Goal: Information Seeking & Learning: Learn about a topic

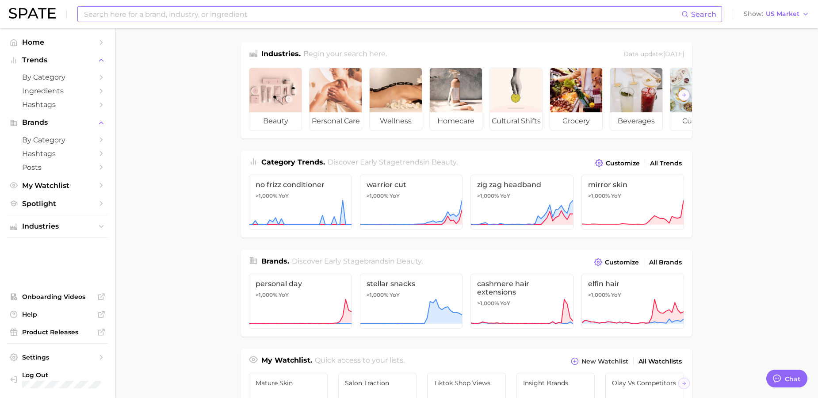
click at [204, 15] on input at bounding box center [382, 14] width 598 height 15
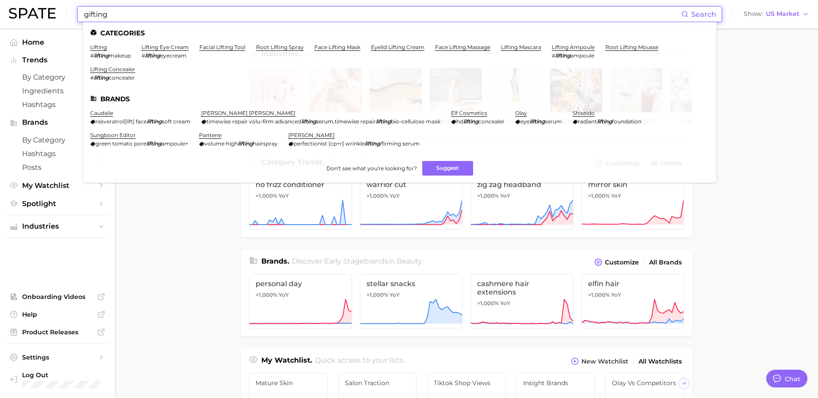
click at [163, 211] on main "Industries. Begin your search here. Data update: [DATE] beauty personal care we…" at bounding box center [466, 373] width 703 height 690
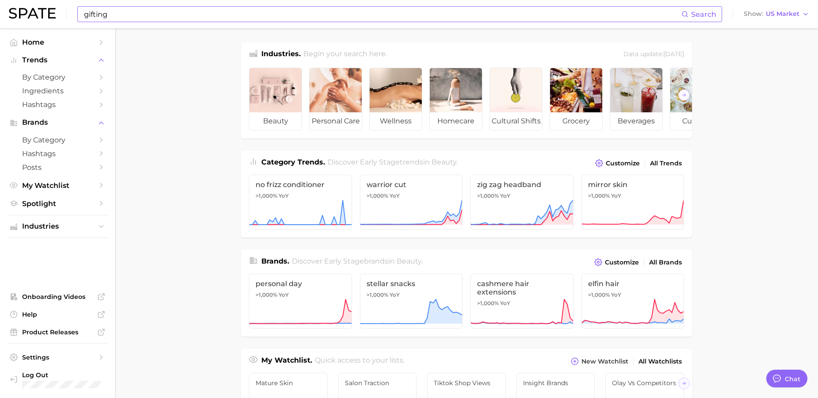
click at [172, 18] on input "gifting" at bounding box center [382, 14] width 598 height 15
type input "g"
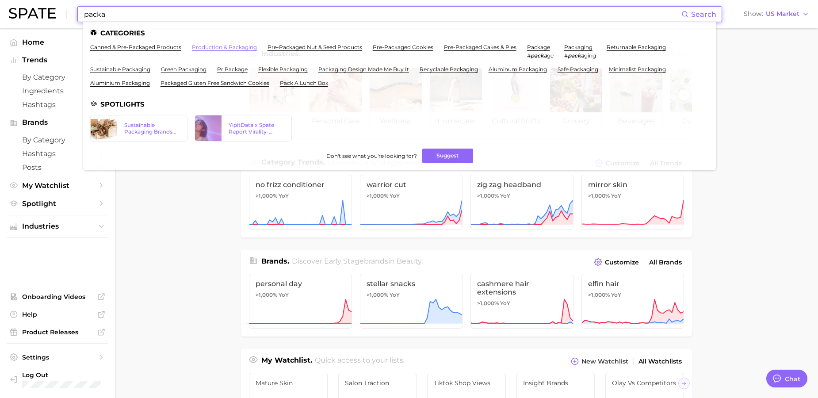
type input "packa"
click at [233, 46] on link "production & packaging" at bounding box center [224, 47] width 65 height 7
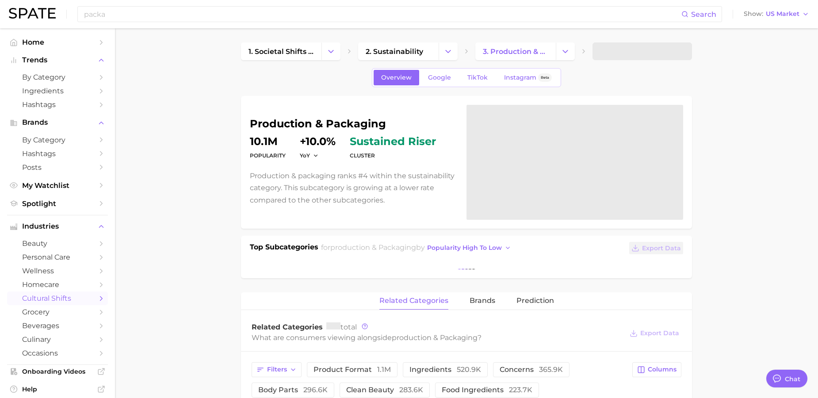
type textarea "x"
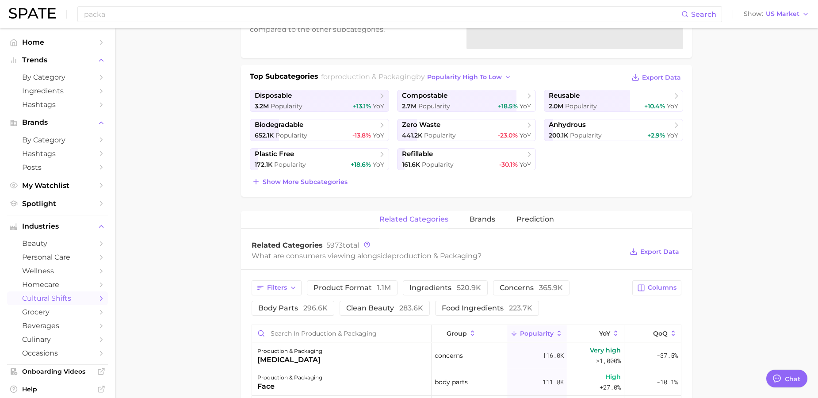
scroll to position [169, 0]
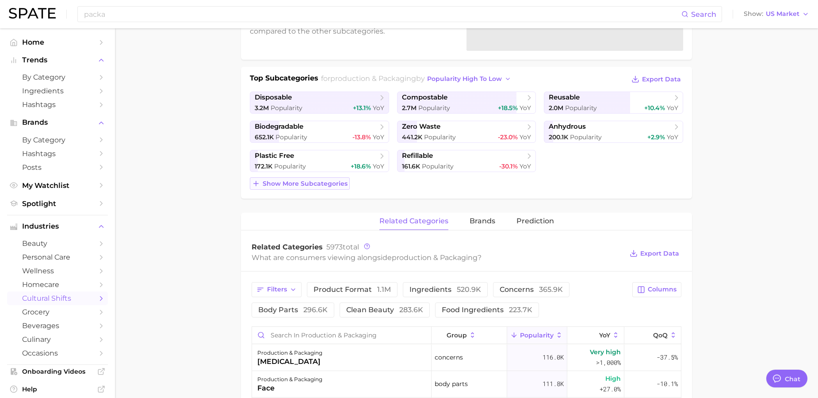
click at [326, 187] on span "Show more subcategories" at bounding box center [305, 184] width 85 height 8
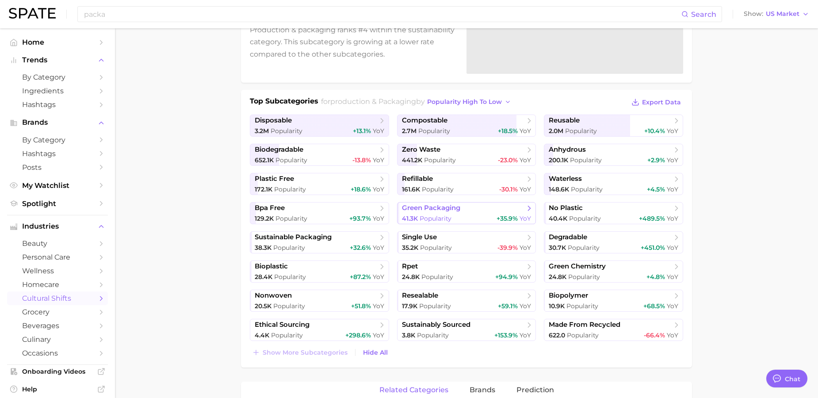
scroll to position [133, 0]
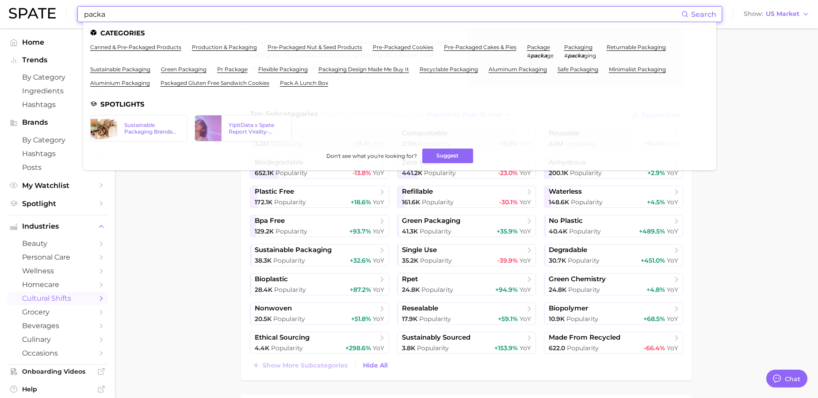
drag, startPoint x: 141, startPoint y: 14, endPoint x: 58, endPoint y: 14, distance: 82.7
click at [58, 14] on div "packa Search Categories canned & pre-packaged products production & packaging p…" at bounding box center [409, 14] width 800 height 28
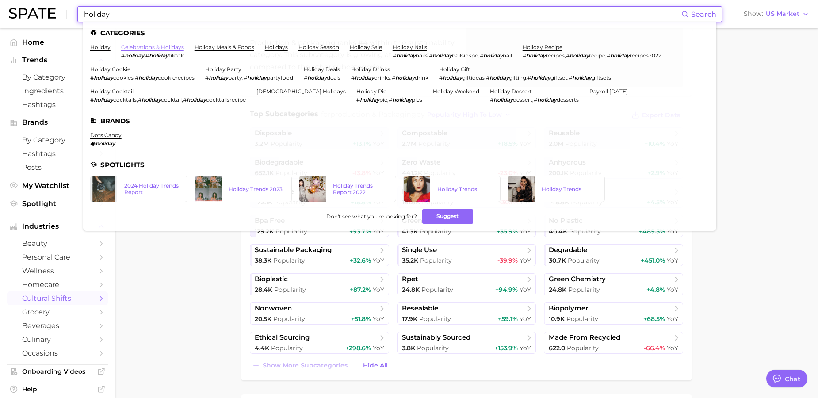
type input "holiday"
click at [146, 44] on link "celebrations & holidays" at bounding box center [152, 47] width 63 height 7
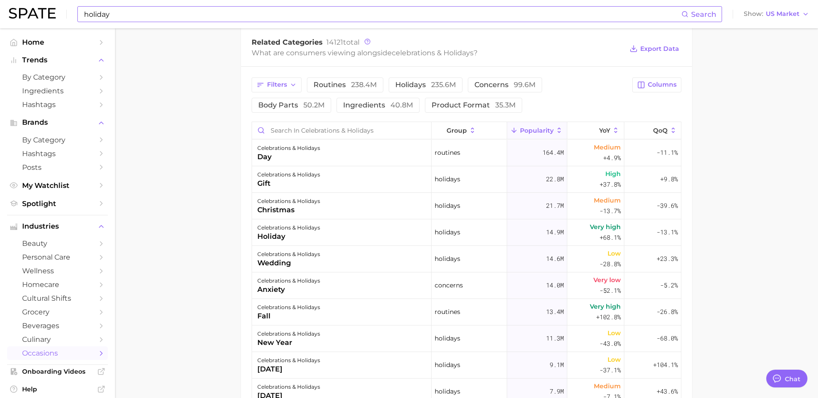
scroll to position [351, 0]
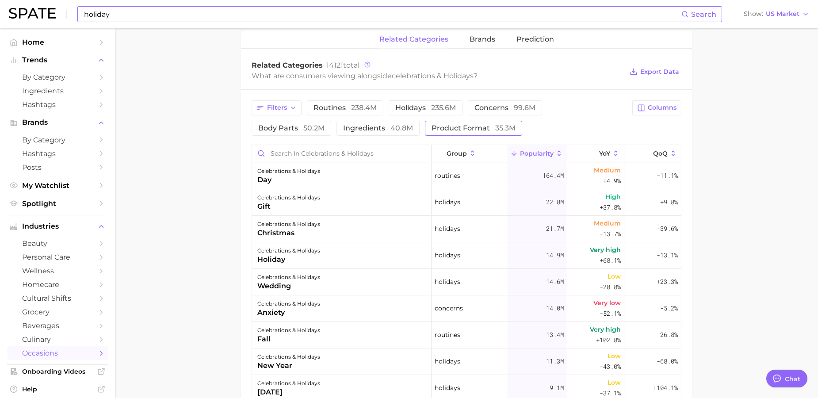
click at [425, 123] on button "product format 35.3m" at bounding box center [473, 128] width 97 height 15
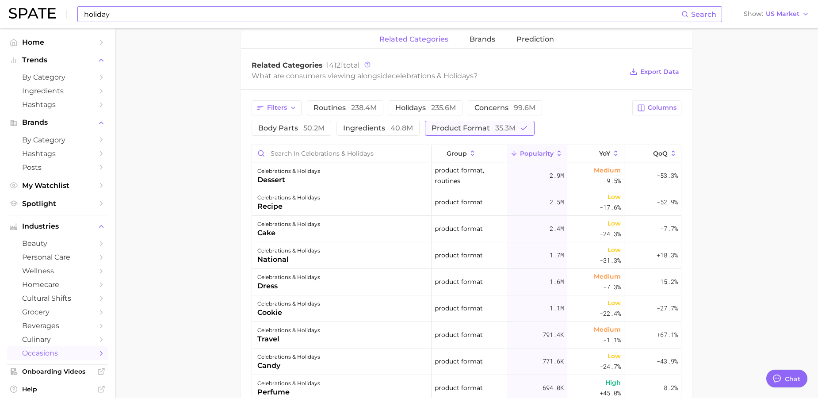
click at [432, 126] on span "product format 35.3m" at bounding box center [474, 128] width 84 height 7
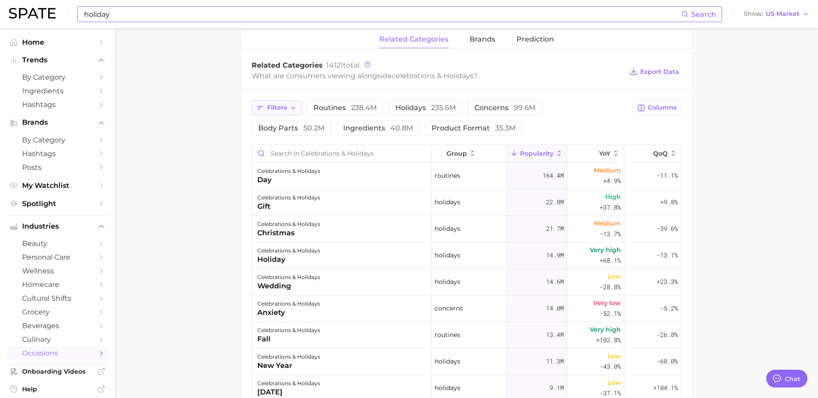
click at [282, 105] on span "Filters" at bounding box center [277, 108] width 20 height 8
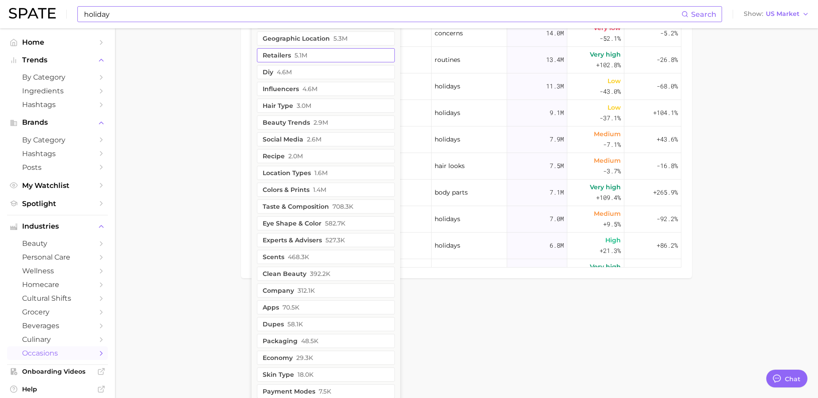
scroll to position [618, 0]
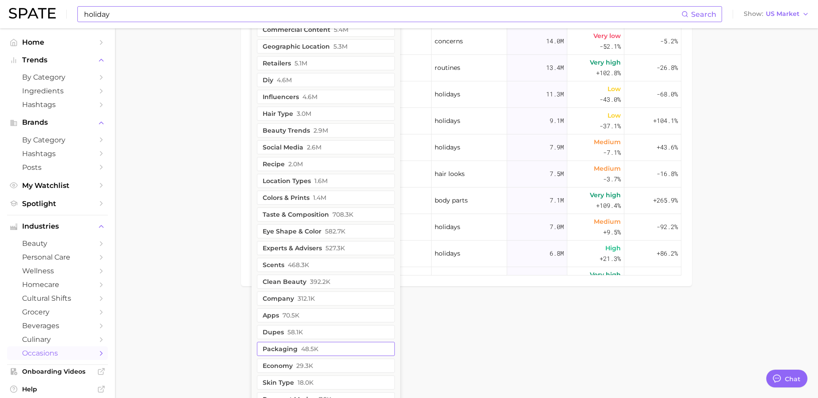
click at [321, 349] on button "packaging 48.5k" at bounding box center [326, 349] width 138 height 14
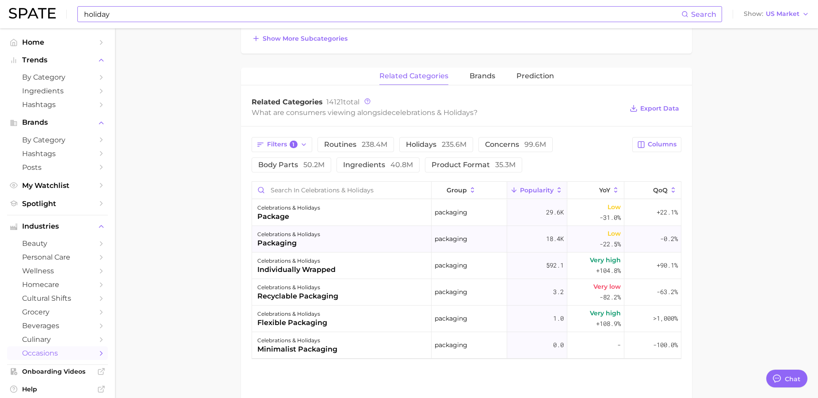
scroll to position [319, 0]
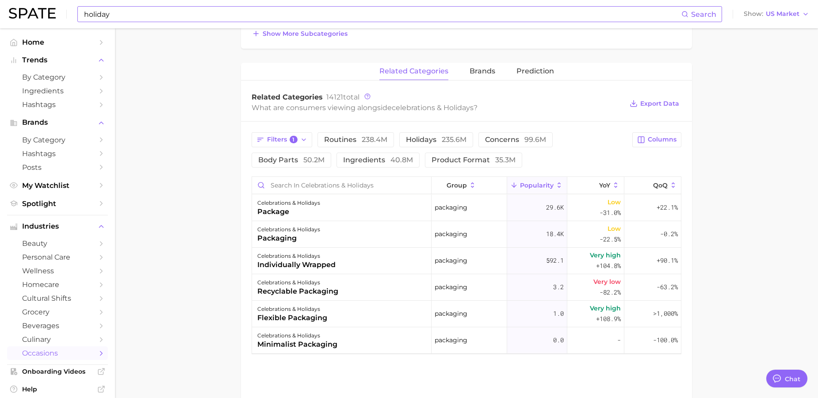
click at [70, 349] on span "occasions" at bounding box center [57, 353] width 71 height 8
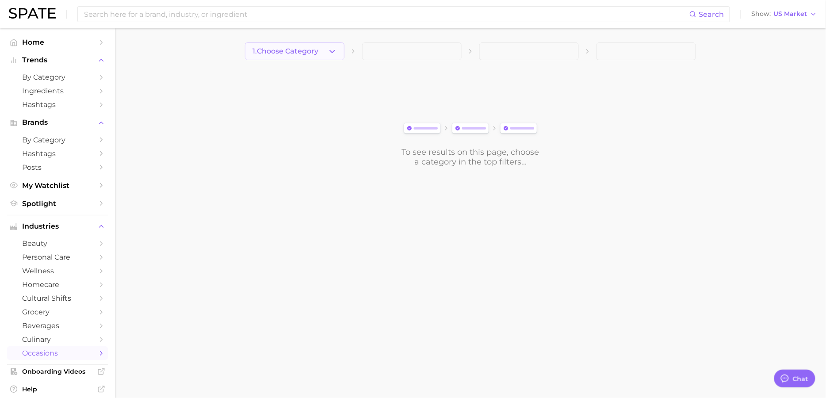
click at [331, 57] on button "1. Choose Category" at bounding box center [294, 51] width 99 height 18
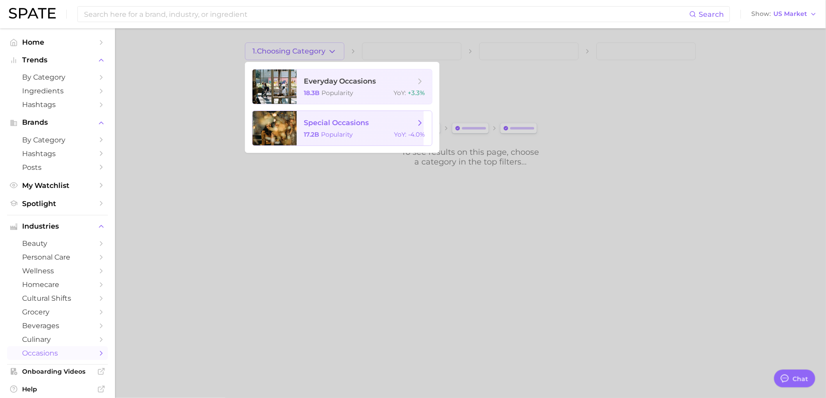
click at [358, 123] on span "special occasions" at bounding box center [336, 123] width 65 height 8
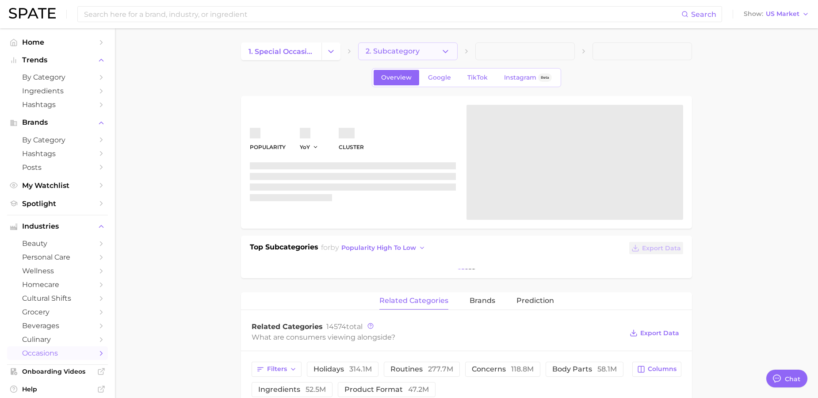
click at [415, 54] on span "2. Subcategory" at bounding box center [393, 51] width 54 height 8
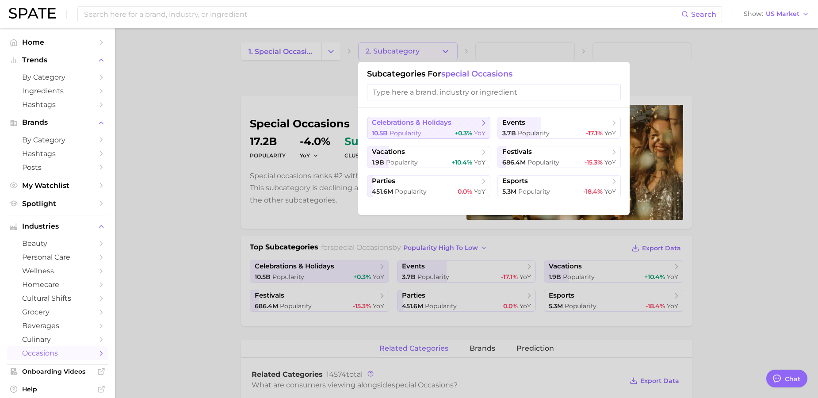
click at [461, 132] on span "+0.3%" at bounding box center [464, 133] width 18 height 8
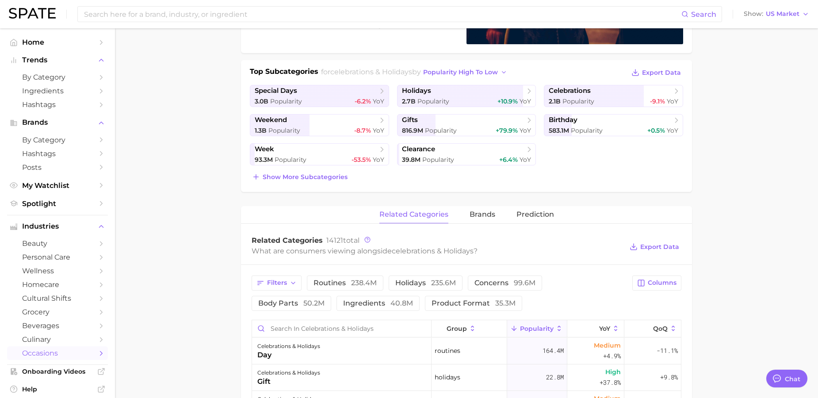
scroll to position [187, 0]
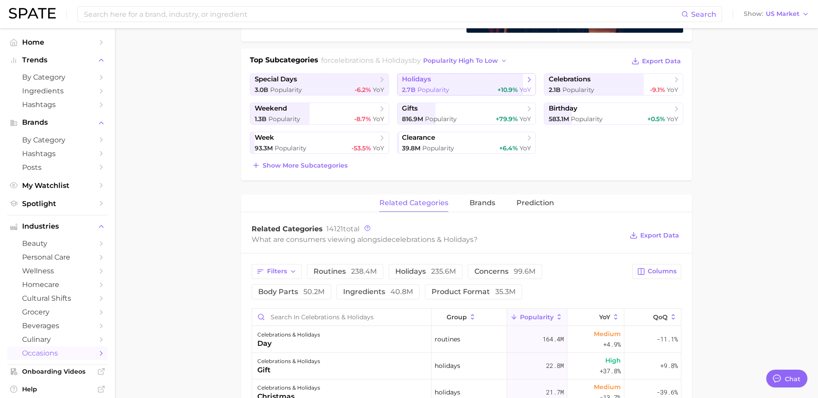
click at [474, 86] on div "2.7b Popularity +10.9% YoY" at bounding box center [467, 90] width 130 height 8
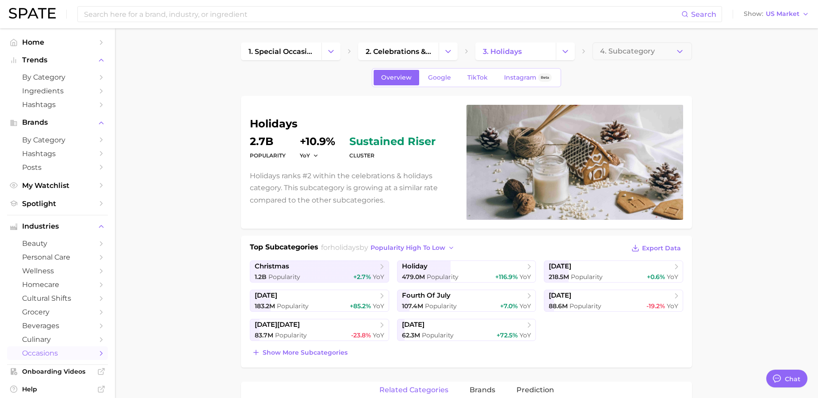
scroll to position [187, 0]
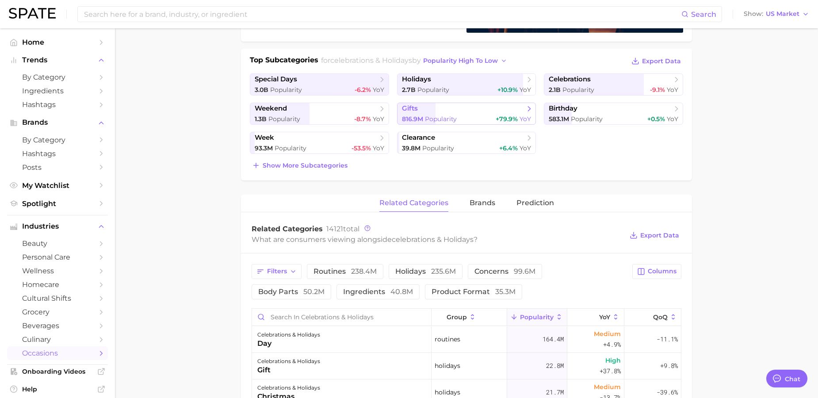
click at [430, 111] on span "gifts" at bounding box center [463, 108] width 123 height 9
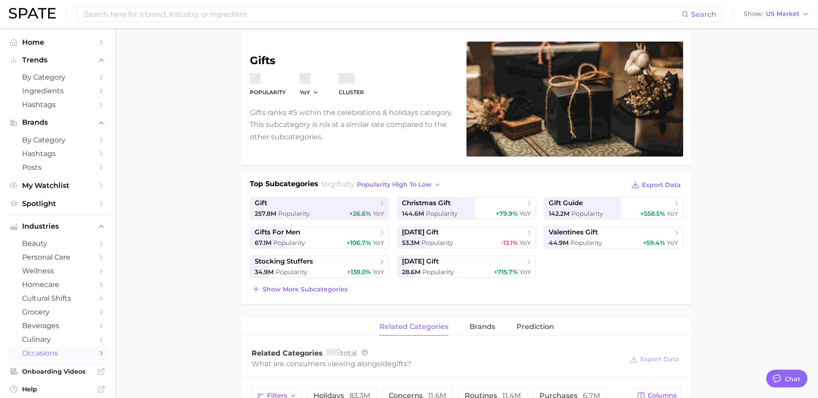
scroll to position [64, 0]
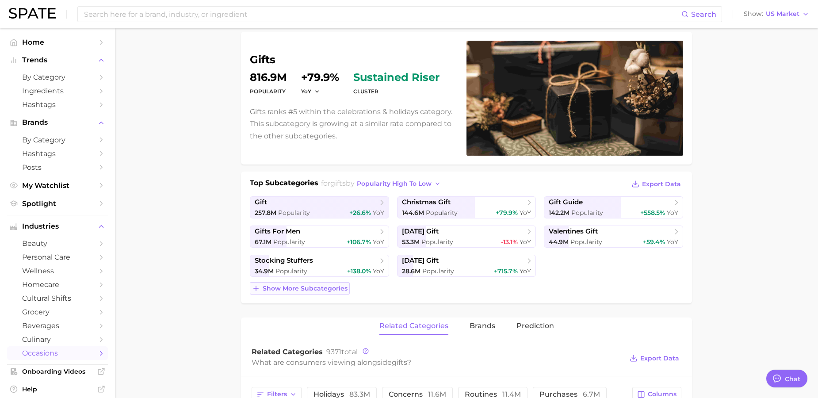
click at [326, 289] on span "Show more subcategories" at bounding box center [305, 289] width 85 height 8
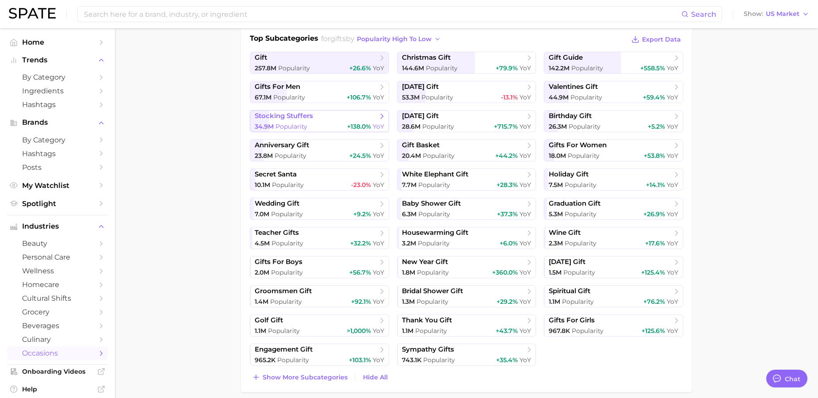
scroll to position [222, 0]
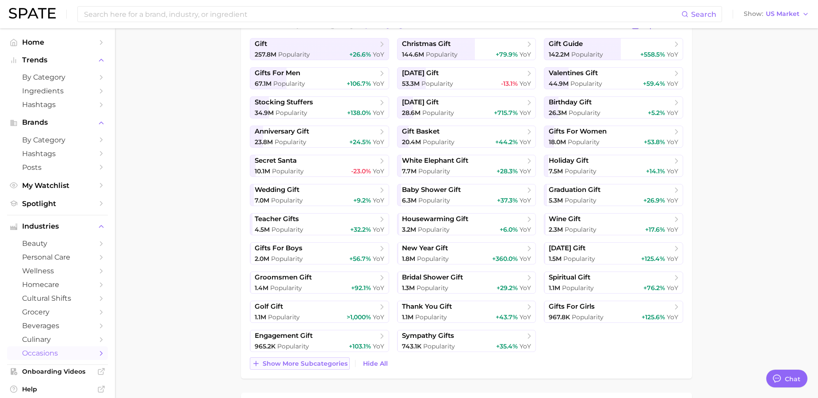
click at [316, 360] on span "Show more subcategories" at bounding box center [305, 364] width 85 height 8
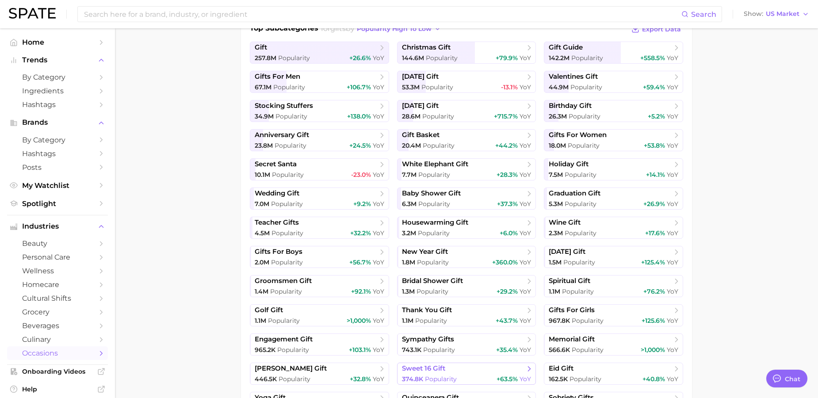
scroll to position [173, 0]
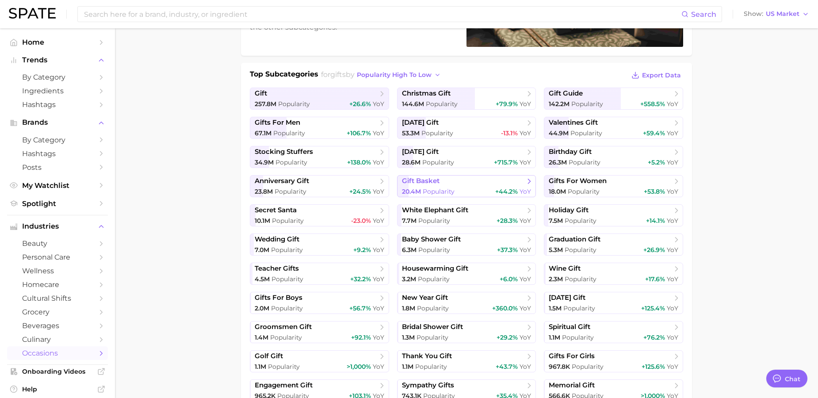
click at [416, 192] on span "20.4m" at bounding box center [411, 191] width 19 height 8
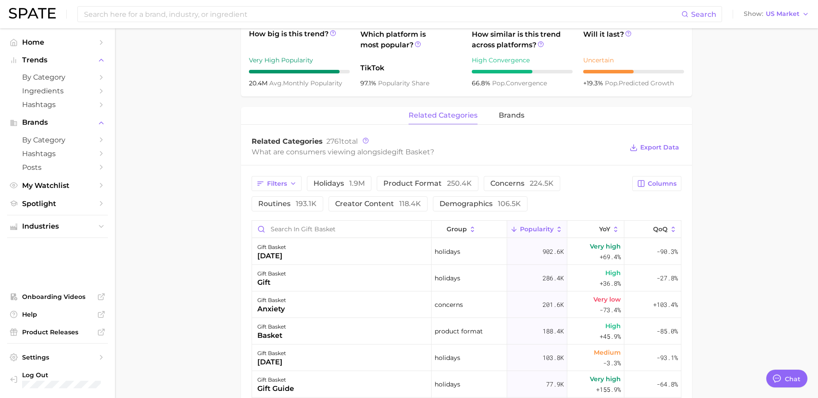
scroll to position [332, 0]
click at [325, 182] on span "holidays 1.9m" at bounding box center [339, 183] width 51 height 7
click at [298, 187] on button "Filters" at bounding box center [277, 183] width 50 height 15
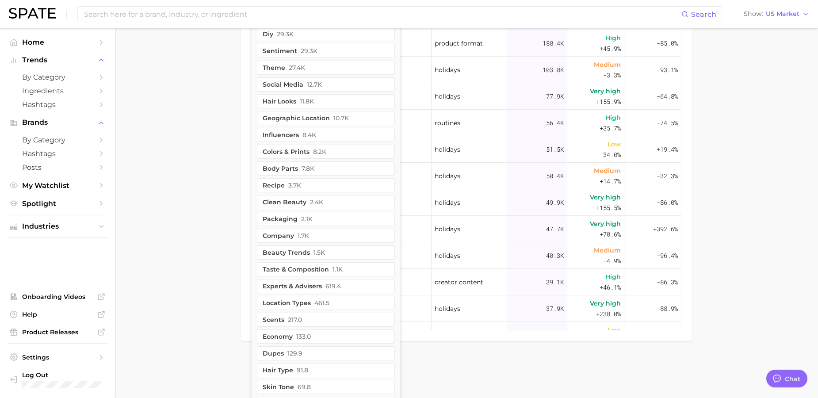
scroll to position [637, 0]
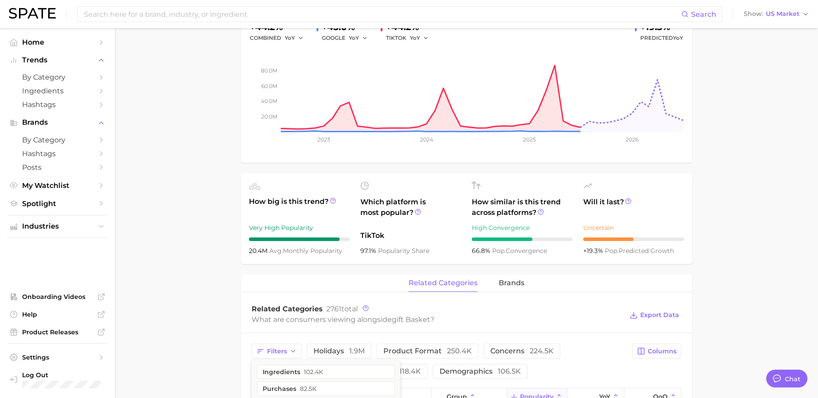
click at [180, 179] on main "1. special occasions 2. celebrations & holidays 3. gifts 4. gift basket Overvie…" at bounding box center [466, 352] width 703 height 977
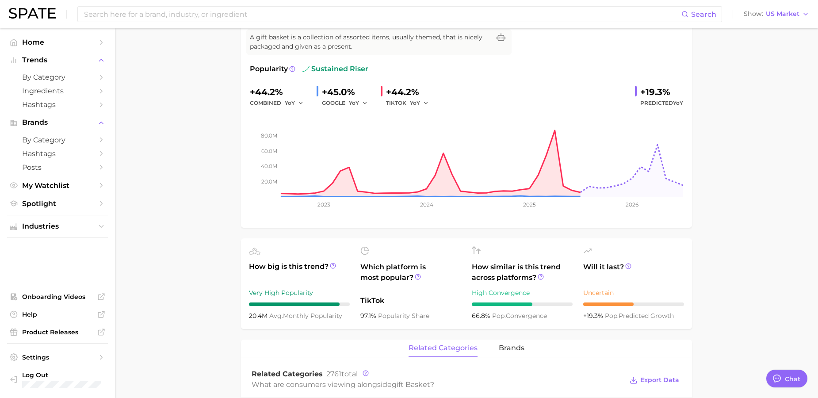
scroll to position [0, 0]
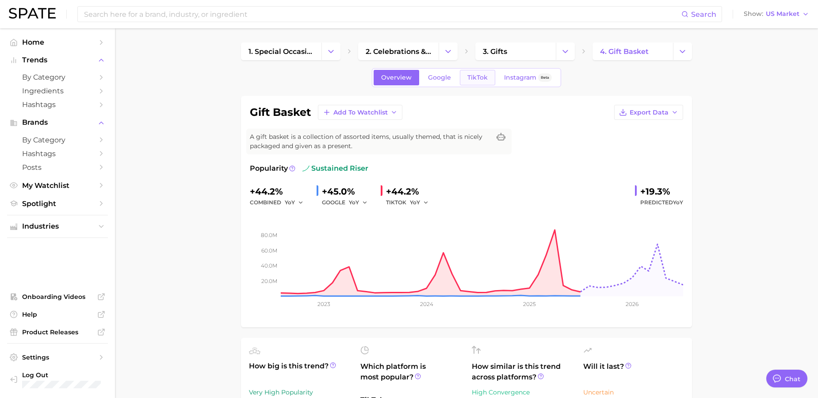
click at [474, 80] on span "TikTok" at bounding box center [477, 78] width 20 height 8
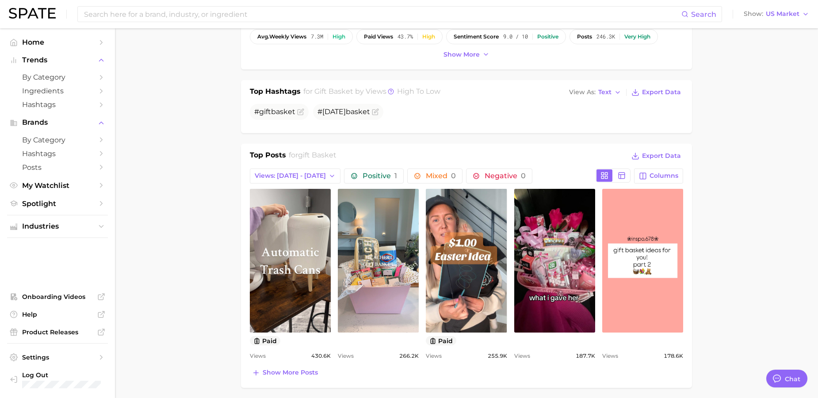
scroll to position [46, 0]
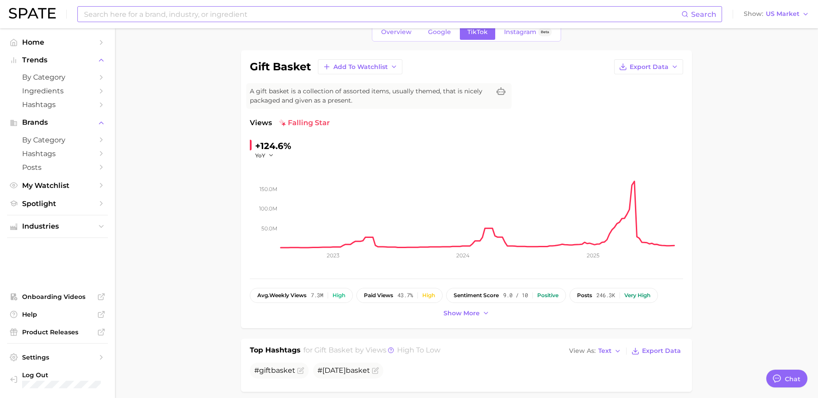
click at [115, 18] on input at bounding box center [382, 14] width 598 height 15
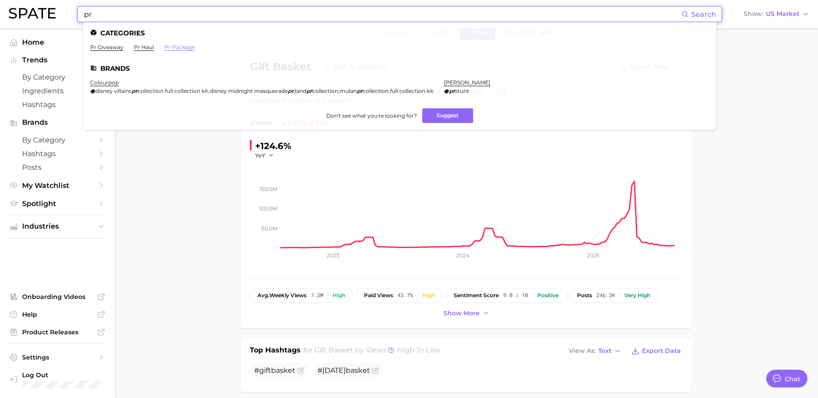
type input "pr"
click at [182, 49] on link "pr package" at bounding box center [179, 47] width 31 height 7
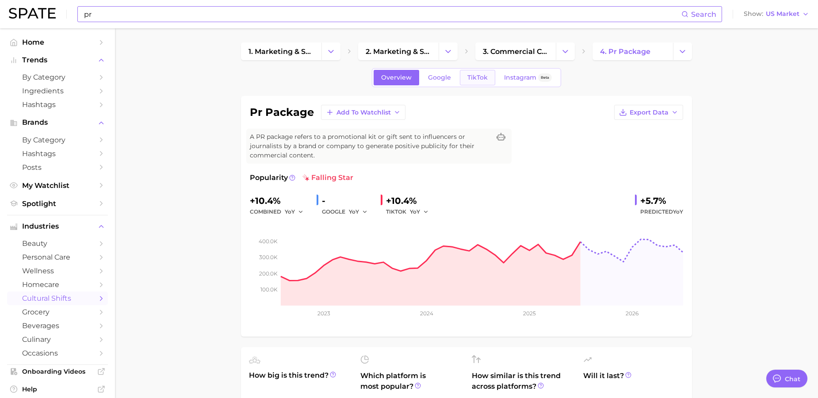
click at [483, 77] on span "TikTok" at bounding box center [477, 78] width 20 height 8
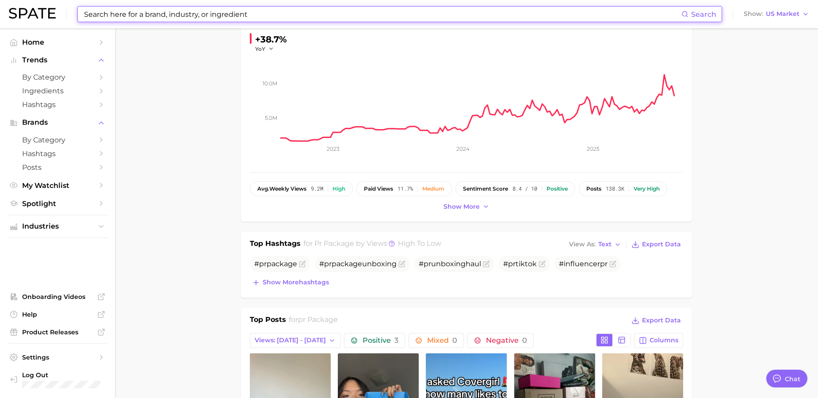
scroll to position [162, 0]
click at [297, 284] on span "Show more hashtags" at bounding box center [296, 282] width 66 height 8
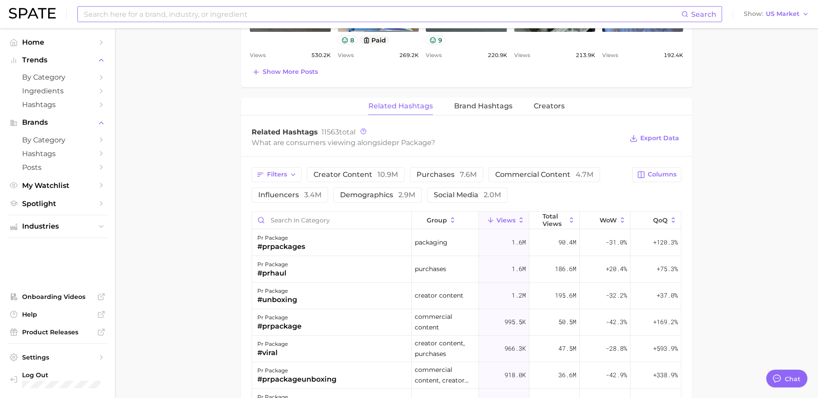
scroll to position [644, 0]
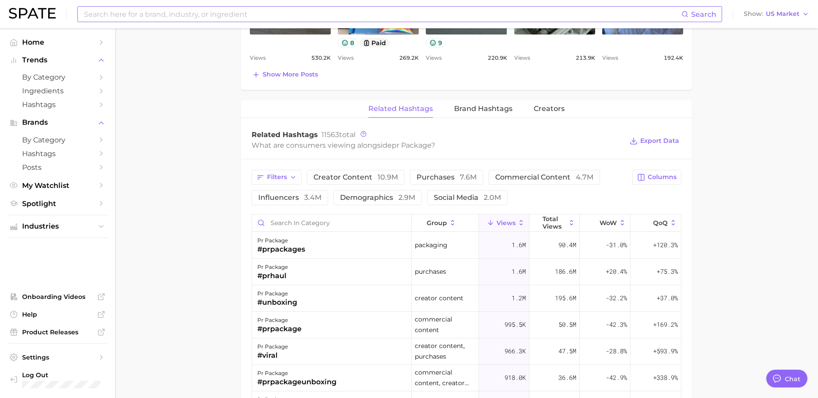
click at [169, 20] on input at bounding box center [382, 14] width 598 height 15
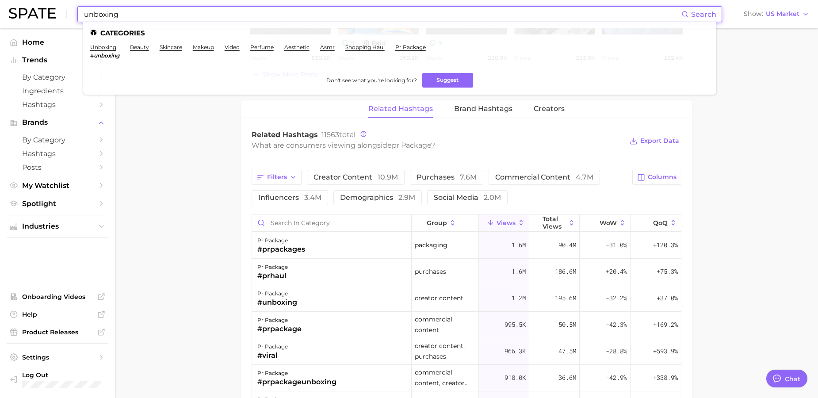
type input "unboxing"
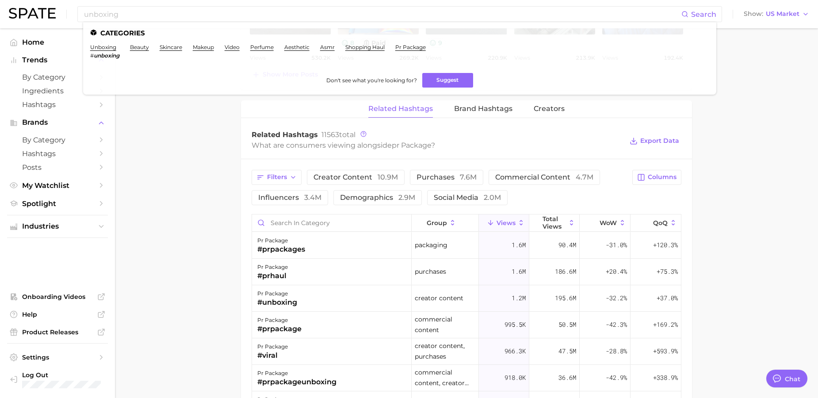
click at [193, 161] on main "1. marketing & sales 2. marketing & sales 3. commercial content 4. pr package O…" at bounding box center [466, 25] width 703 height 1283
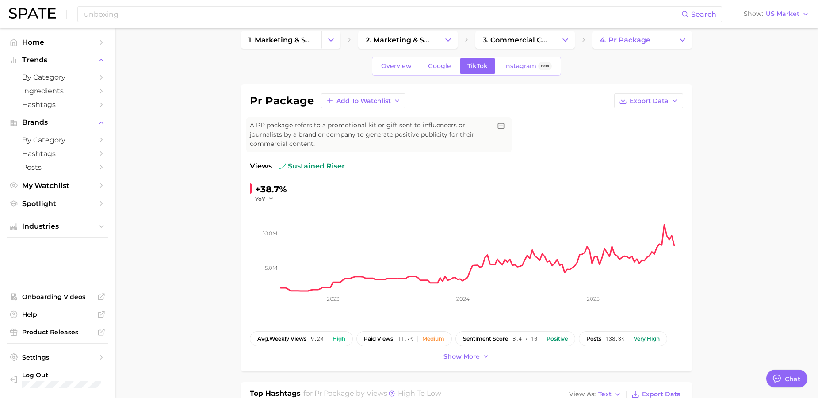
scroll to position [0, 0]
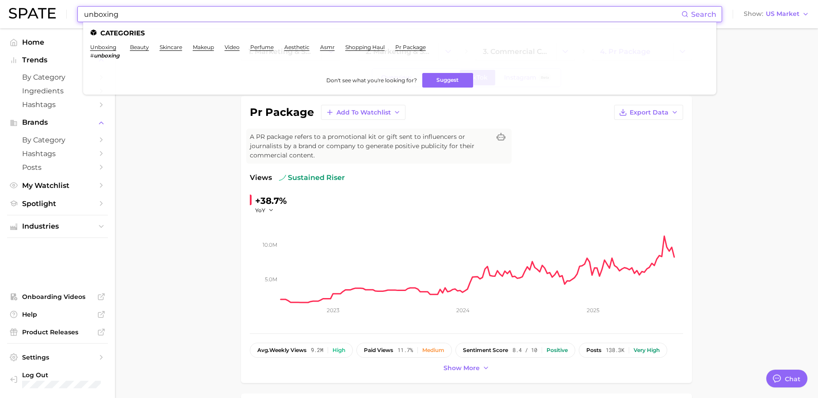
click at [178, 13] on input "unboxing" at bounding box center [382, 14] width 598 height 15
click at [100, 48] on link "unboxing" at bounding box center [103, 47] width 26 height 7
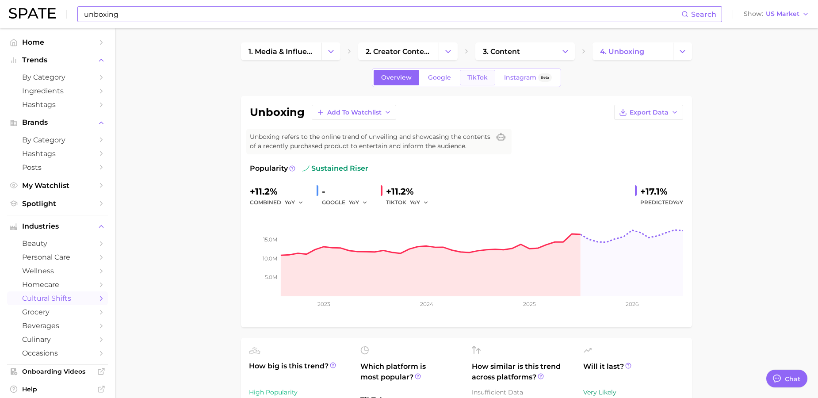
click at [475, 79] on span "TikTok" at bounding box center [477, 78] width 20 height 8
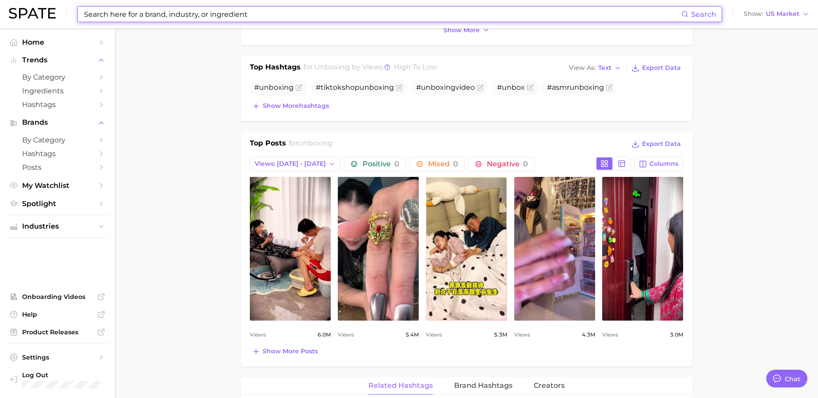
scroll to position [326, 0]
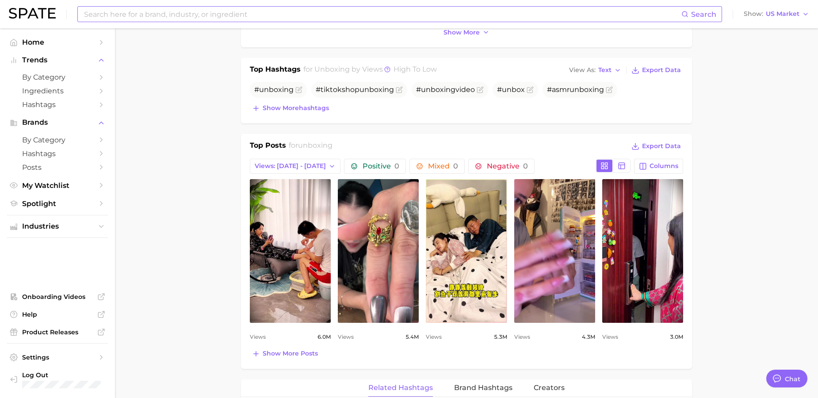
click at [287, 115] on div "Top Hashtags for unboxing by Views high to low View As Text Export Data # unbox…" at bounding box center [466, 90] width 451 height 65
click at [289, 113] on button "Show more hashtags" at bounding box center [290, 108] width 81 height 12
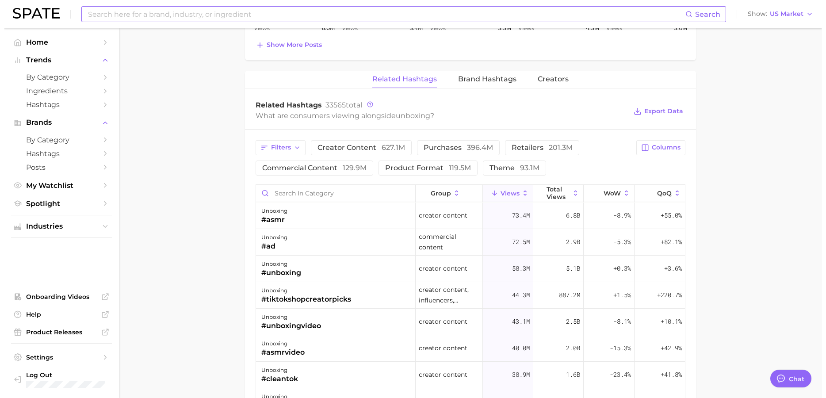
scroll to position [637, 0]
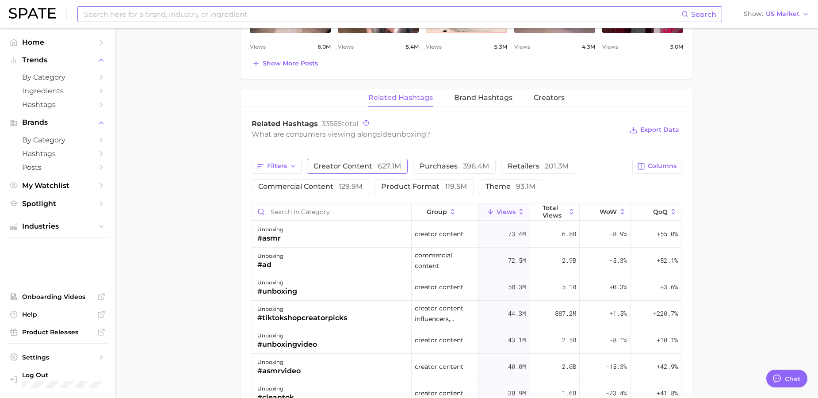
click at [319, 167] on span "creator content 627.1m" at bounding box center [358, 166] width 88 height 7
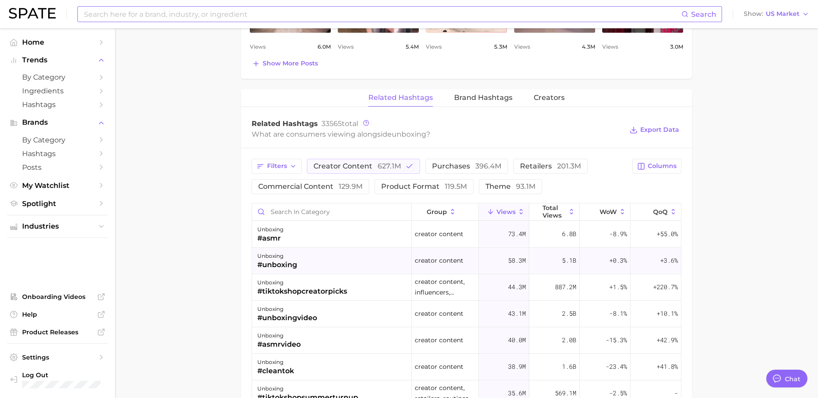
click at [315, 254] on div "unboxing #unboxing" at bounding box center [332, 261] width 160 height 27
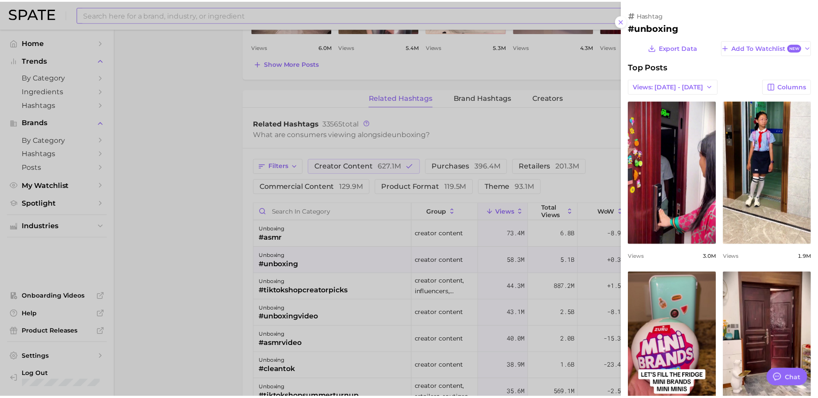
scroll to position [0, 0]
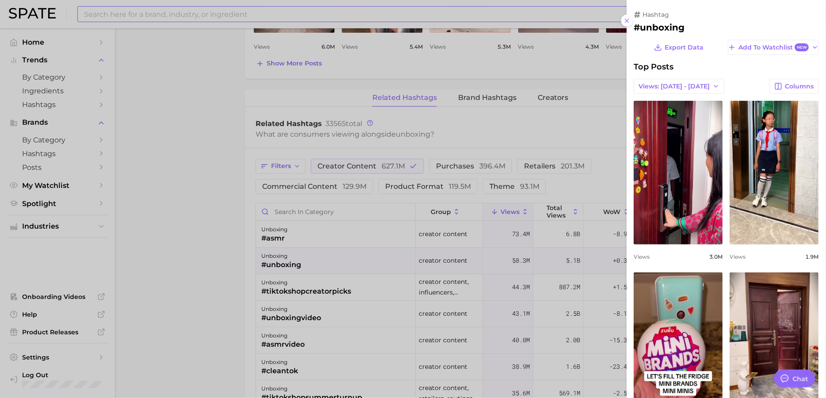
click at [314, 255] on div at bounding box center [413, 199] width 826 height 398
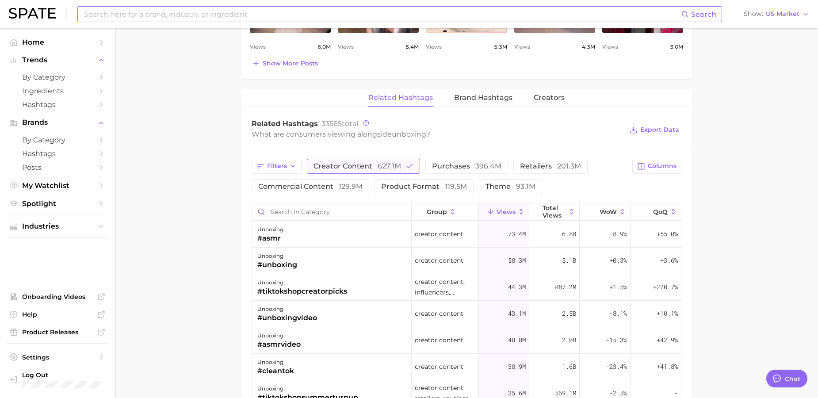
click at [350, 163] on span "creator content 627.1m" at bounding box center [358, 166] width 88 height 7
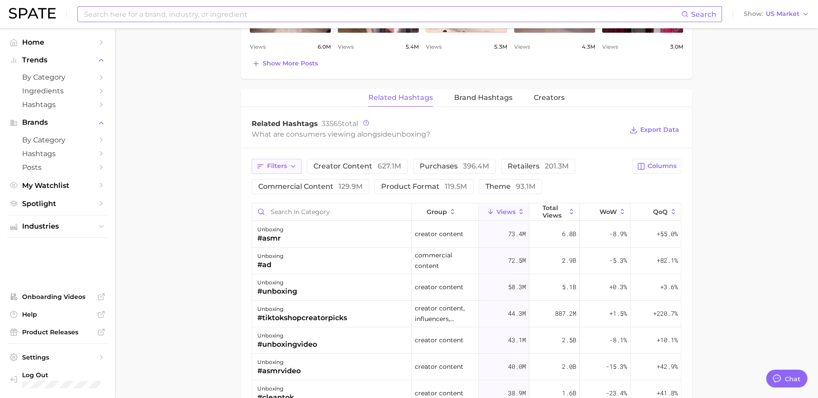
click at [295, 168] on icon "button" at bounding box center [293, 166] width 7 height 7
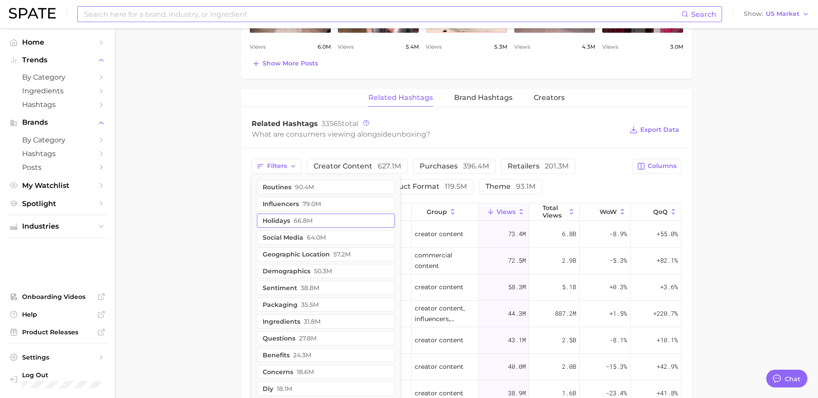
scroll to position [639, 0]
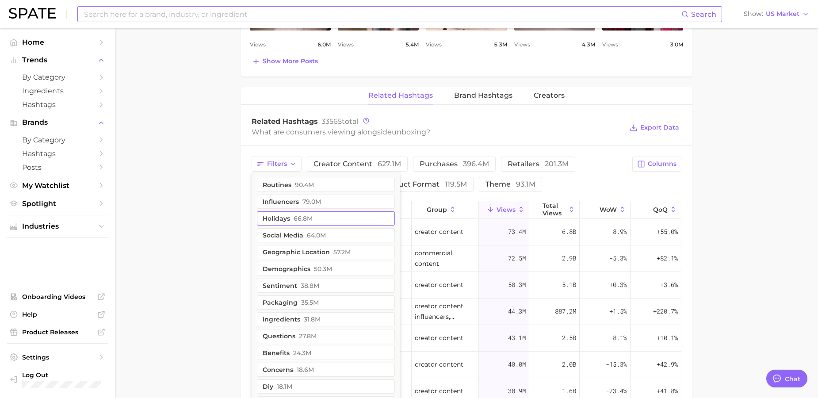
click at [298, 220] on span "66.8m" at bounding box center [303, 218] width 19 height 7
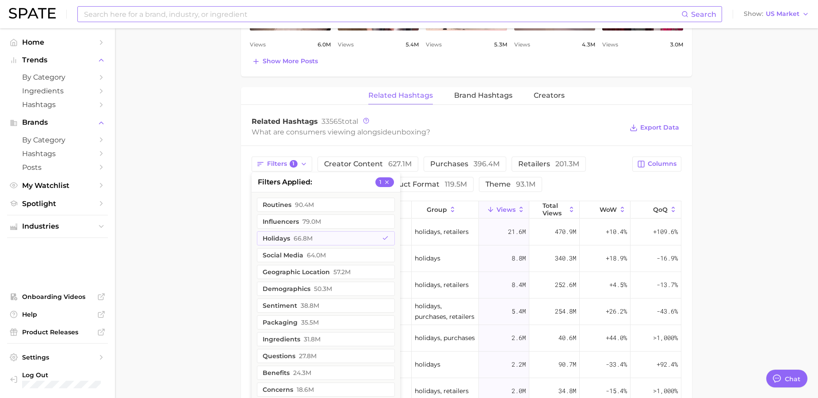
click at [709, 167] on main "1. media & influencers 2. creator content 3. content 4. unboxing Overview Googl…" at bounding box center [466, 21] width 703 height 1264
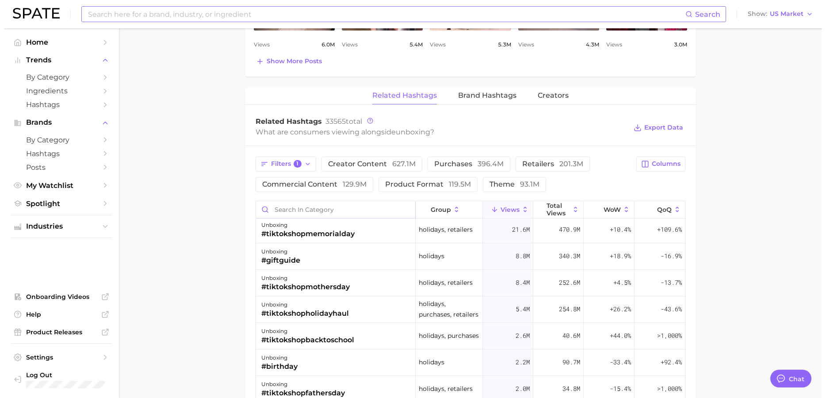
scroll to position [0, 0]
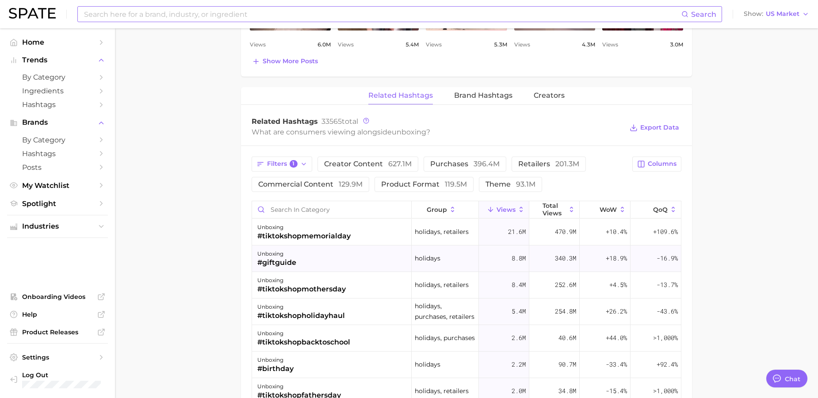
click at [320, 268] on div "unboxing #giftguide" at bounding box center [332, 258] width 160 height 27
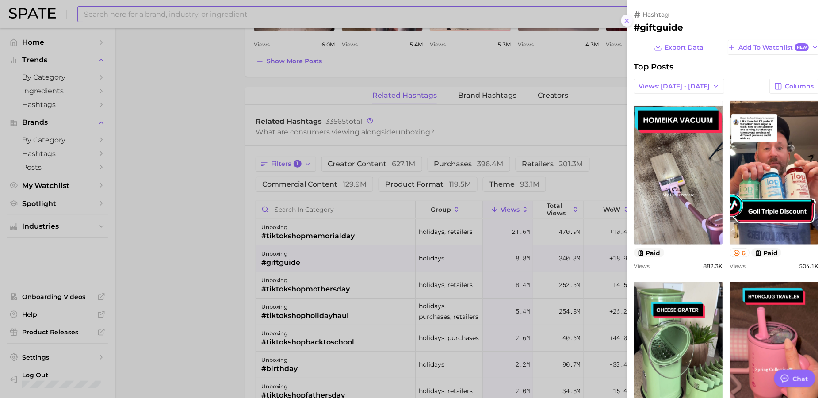
click at [631, 22] on button at bounding box center [627, 21] width 12 height 12
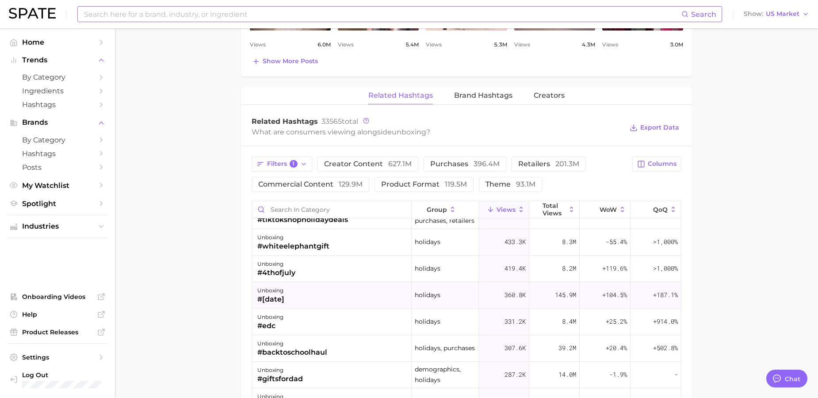
click at [307, 293] on div "unboxing #[DATE]" at bounding box center [332, 295] width 160 height 27
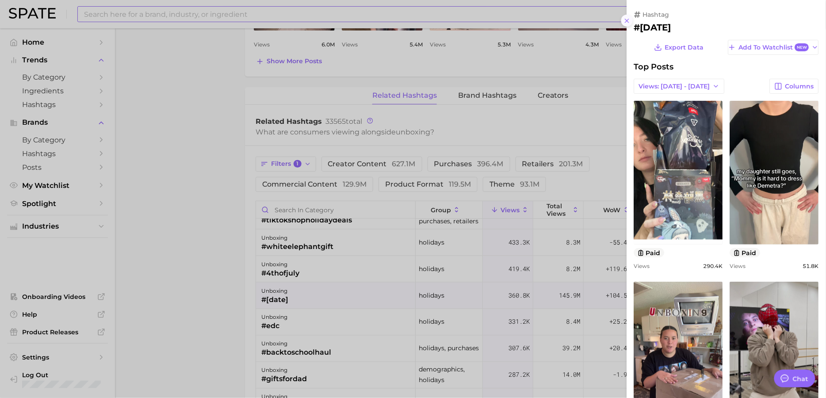
click at [625, 22] on icon at bounding box center [627, 20] width 7 height 7
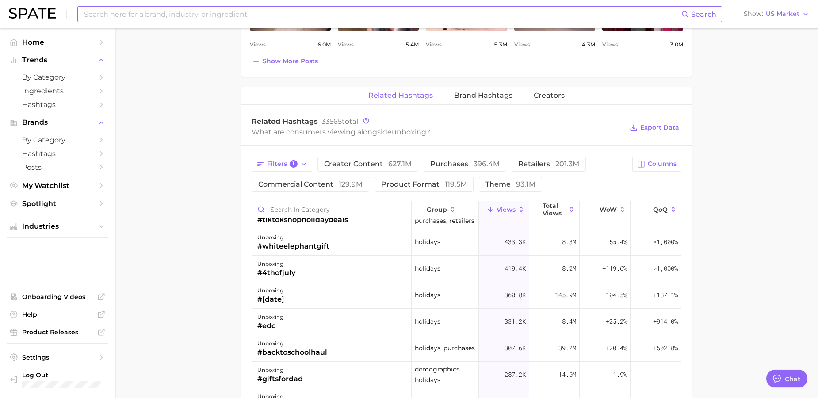
click at [288, 15] on input at bounding box center [382, 14] width 598 height 15
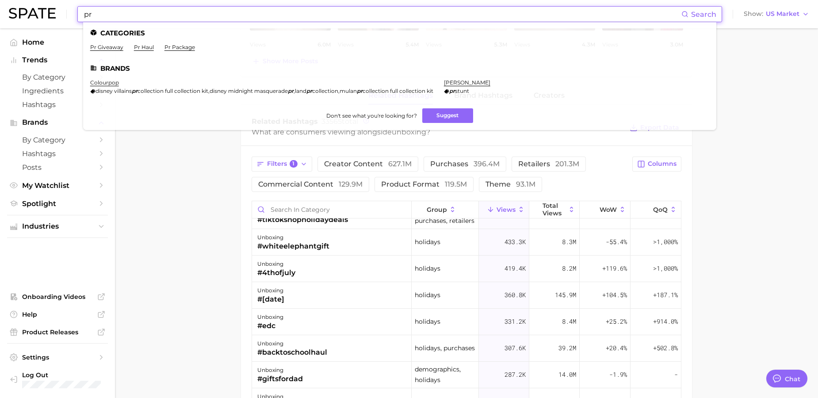
type input "pr"
click at [171, 43] on ul "Categories pr giveaway pr haul pr package Brands colourpop disney villains pr c…" at bounding box center [399, 76] width 633 height 108
click at [179, 48] on link "pr package" at bounding box center [179, 47] width 31 height 7
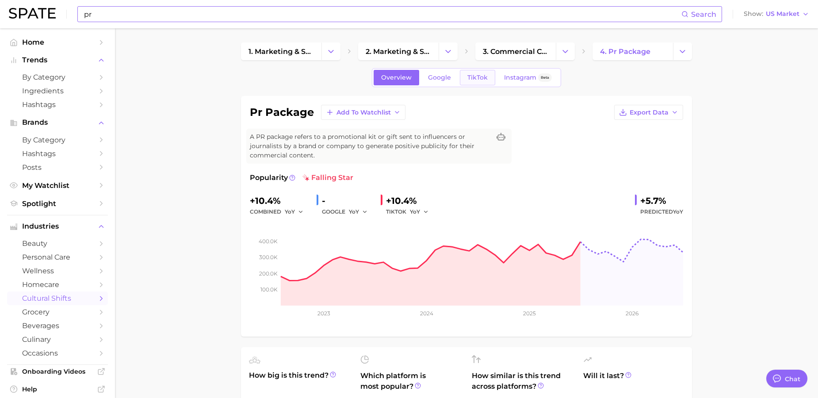
click at [485, 77] on span "TikTok" at bounding box center [477, 78] width 20 height 8
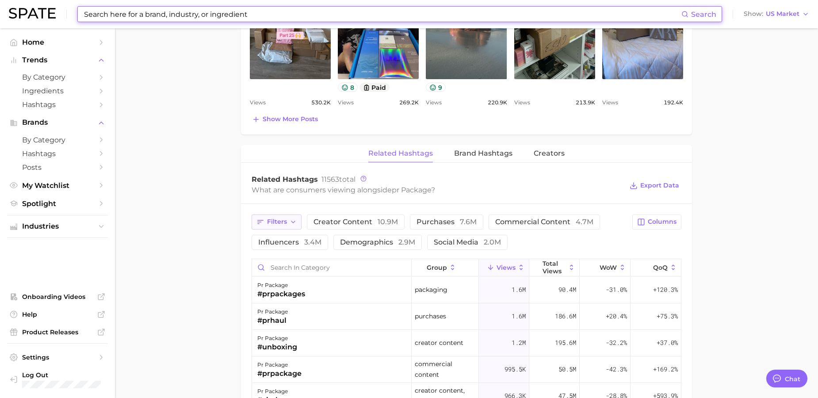
click at [287, 225] on span "Filters" at bounding box center [277, 222] width 20 height 8
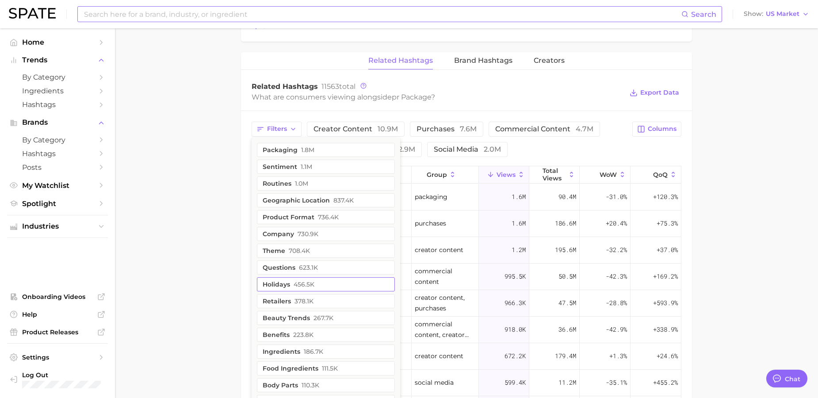
click at [316, 290] on button "holidays 456.5k" at bounding box center [326, 284] width 138 height 14
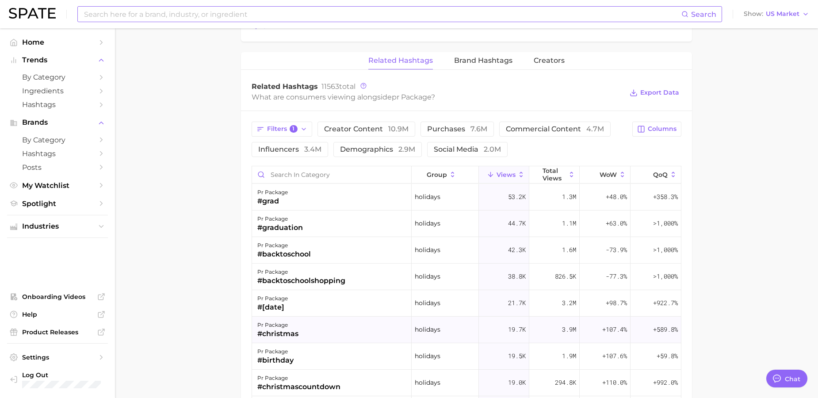
click at [309, 324] on div "pr package #christmas" at bounding box center [332, 330] width 160 height 27
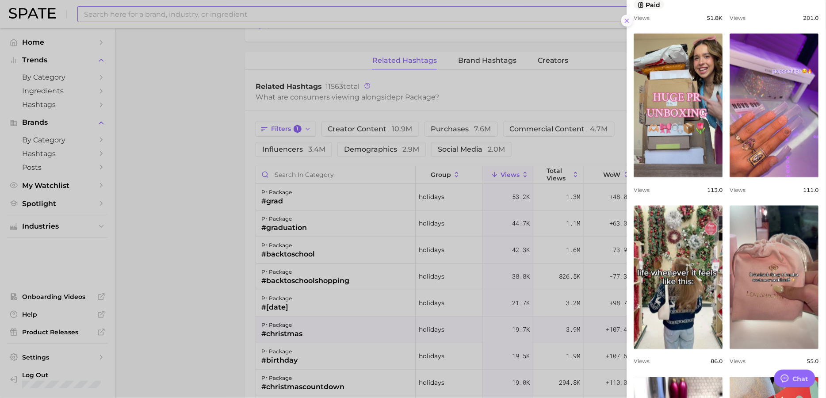
click at [626, 19] on line at bounding box center [627, 21] width 4 height 4
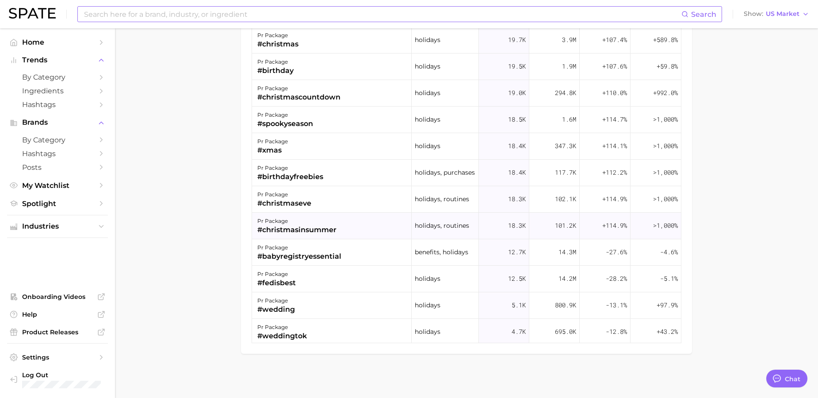
click at [294, 229] on div "#christmasinsummer" at bounding box center [296, 230] width 79 height 11
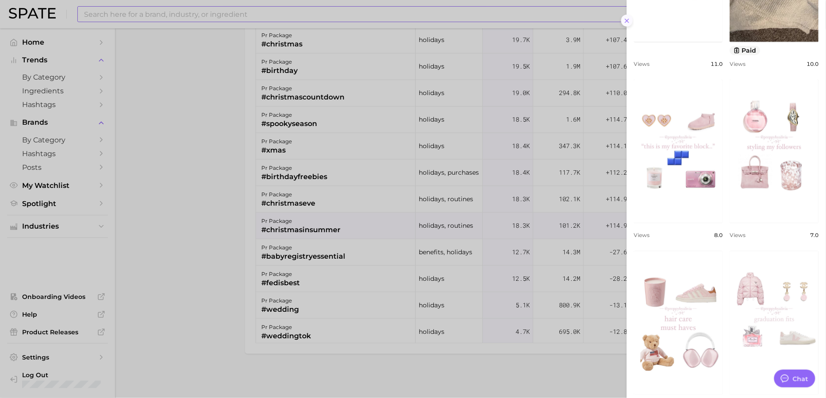
click at [626, 24] on icon at bounding box center [627, 20] width 7 height 7
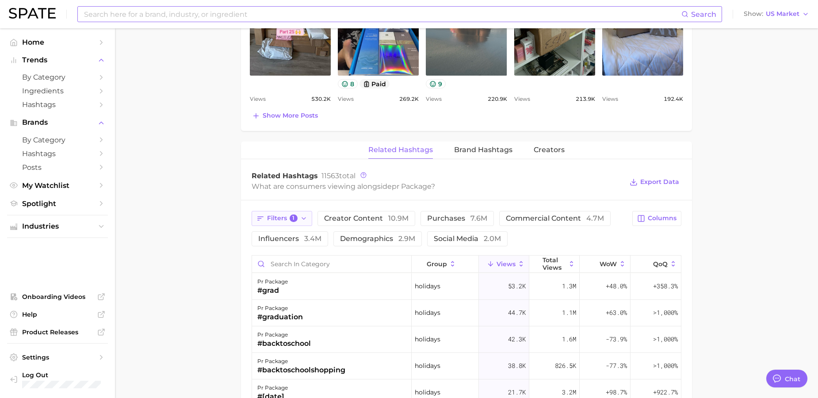
click at [299, 216] on button "Filters 1" at bounding box center [282, 218] width 61 height 15
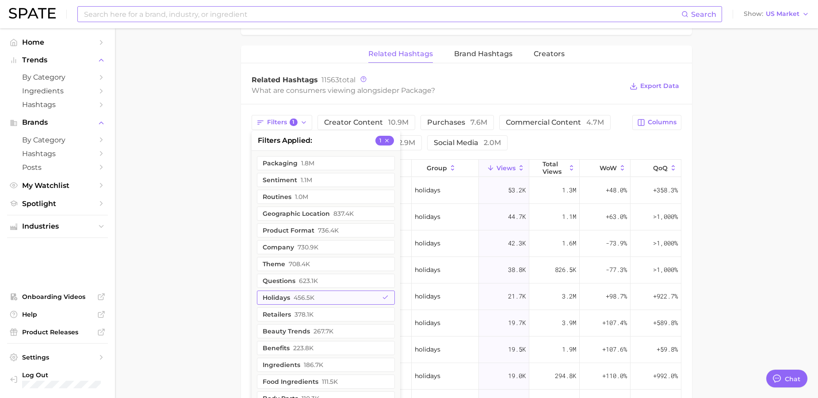
click at [346, 298] on button "holidays 456.5k" at bounding box center [326, 298] width 138 height 14
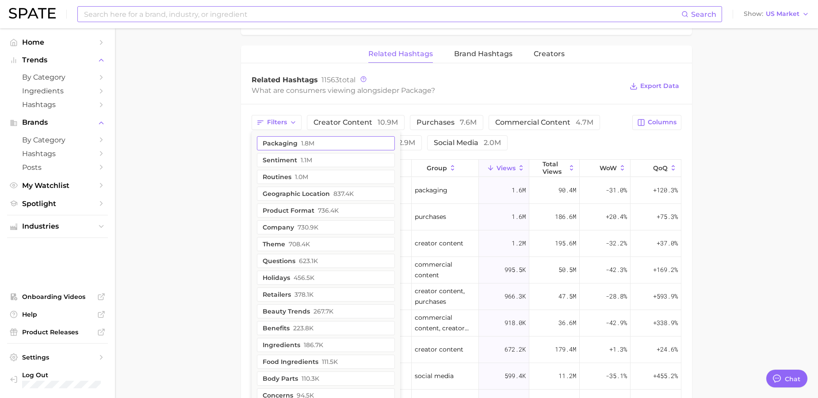
click at [319, 142] on button "packaging 1.8m" at bounding box center [326, 143] width 138 height 14
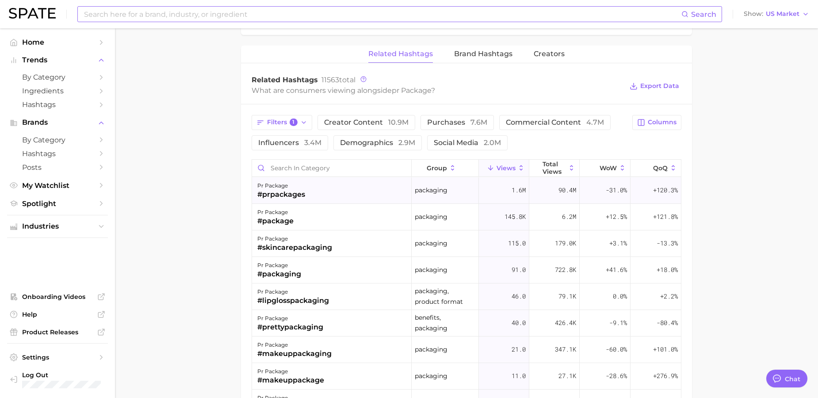
click at [321, 191] on div "pr package #prpackages" at bounding box center [332, 190] width 160 height 27
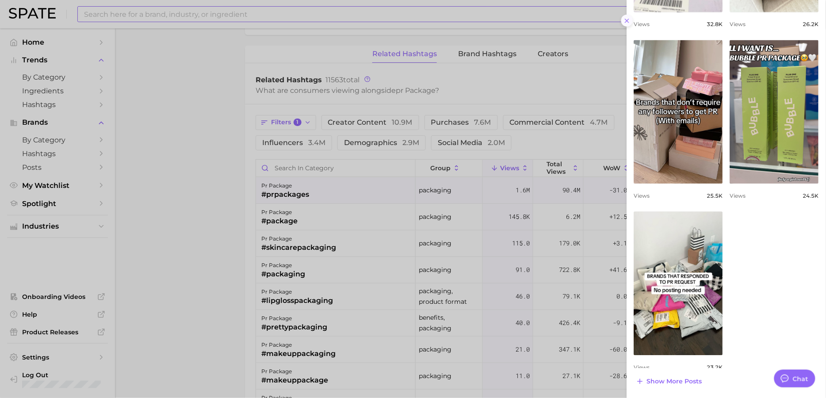
click at [628, 20] on icon at bounding box center [627, 20] width 7 height 7
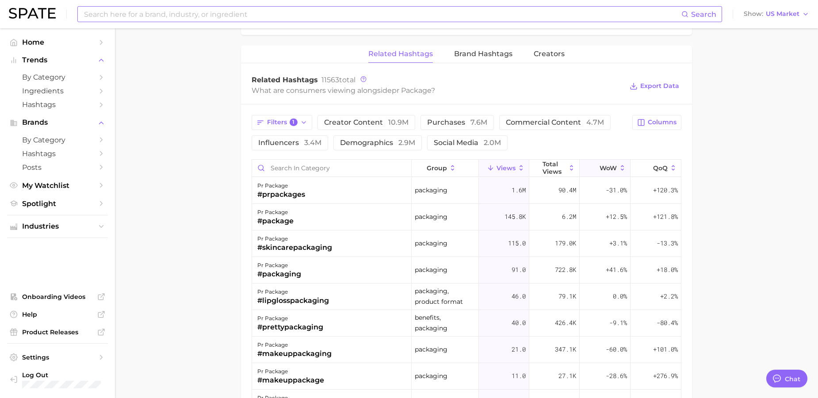
click at [608, 172] on span "WoW" at bounding box center [608, 167] width 17 height 7
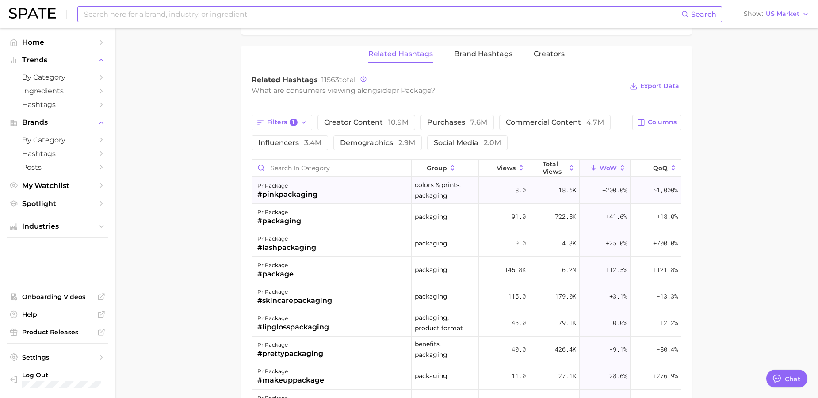
click at [315, 199] on div "#pinkpackaging" at bounding box center [287, 194] width 60 height 11
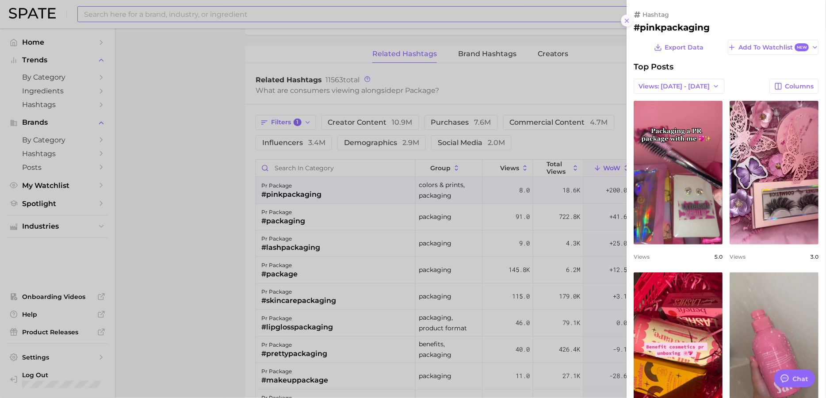
click at [627, 23] on icon at bounding box center [627, 20] width 7 height 7
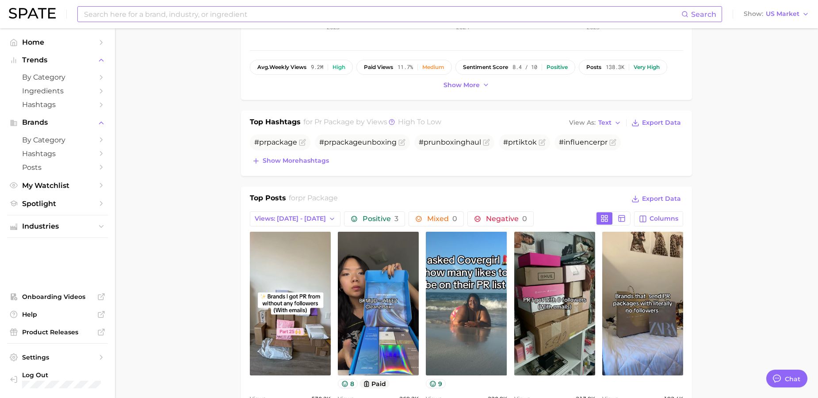
scroll to position [285, 0]
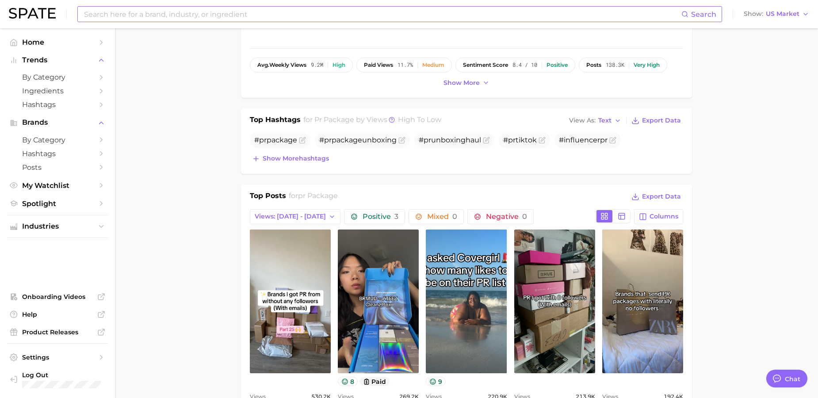
click at [205, 9] on input at bounding box center [382, 14] width 598 height 15
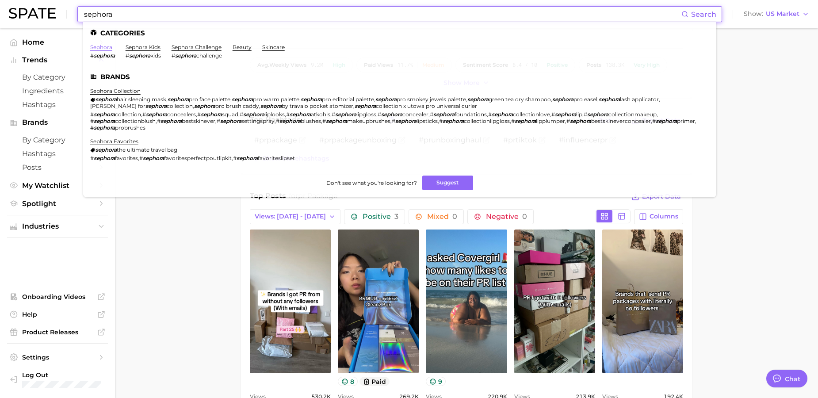
type input "sephora"
click at [106, 47] on link "sephora" at bounding box center [101, 47] width 22 height 7
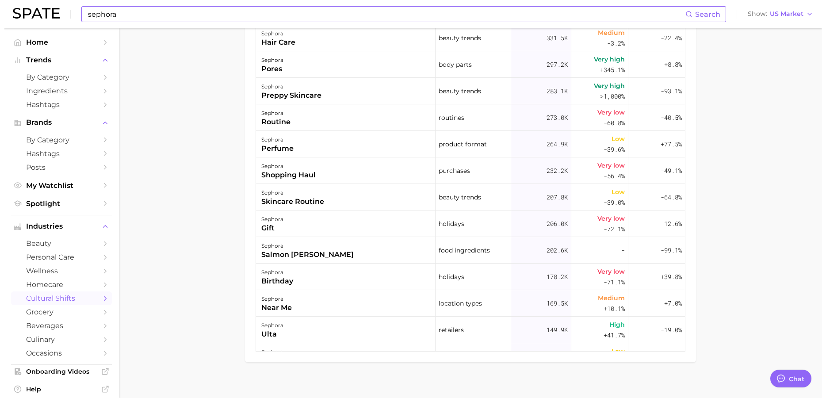
scroll to position [4, 0]
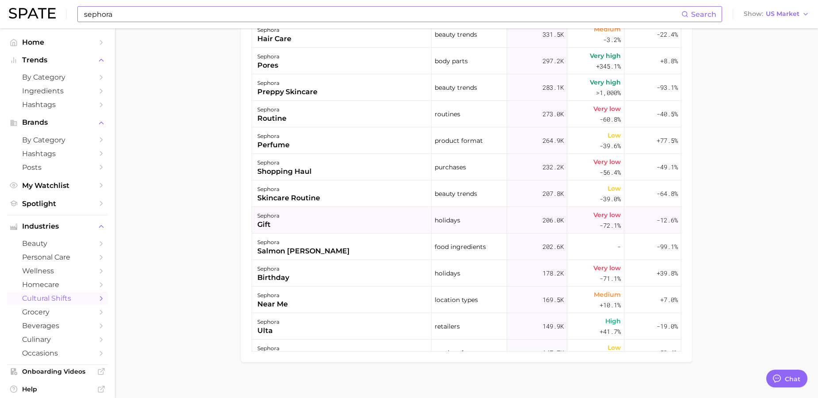
click at [321, 218] on div "sephora gift" at bounding box center [342, 220] width 180 height 27
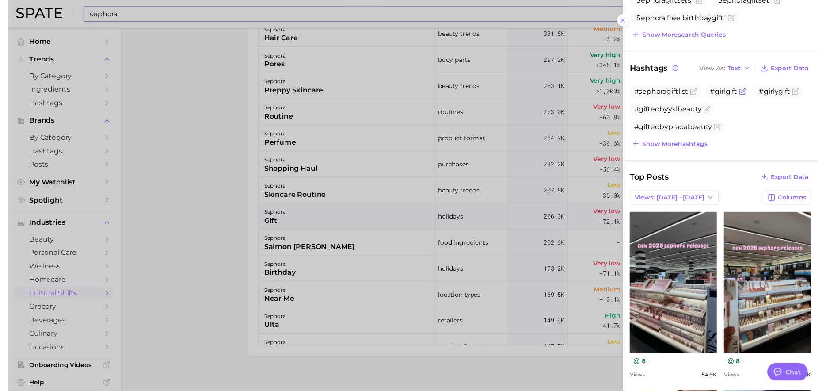
scroll to position [233, 0]
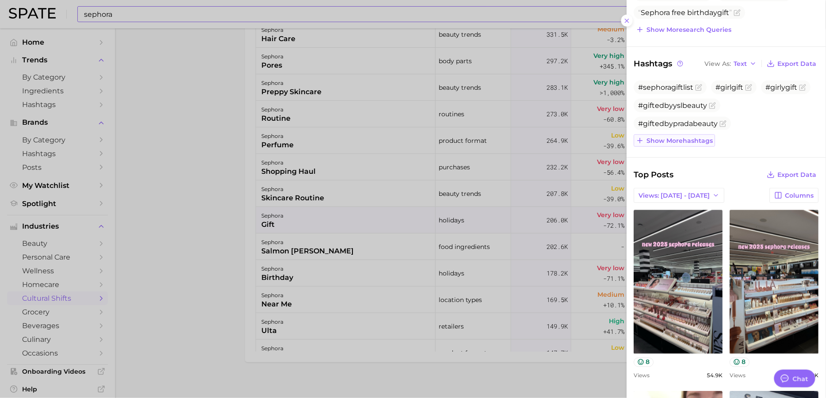
click at [709, 145] on button "Show more hashtags" at bounding box center [674, 140] width 81 height 12
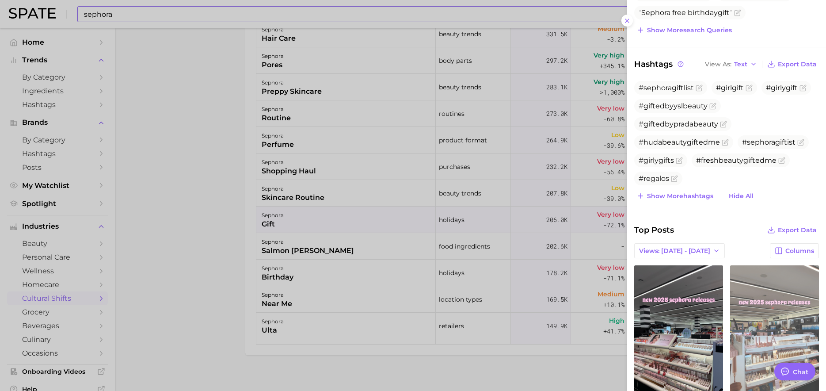
type textarea "x"
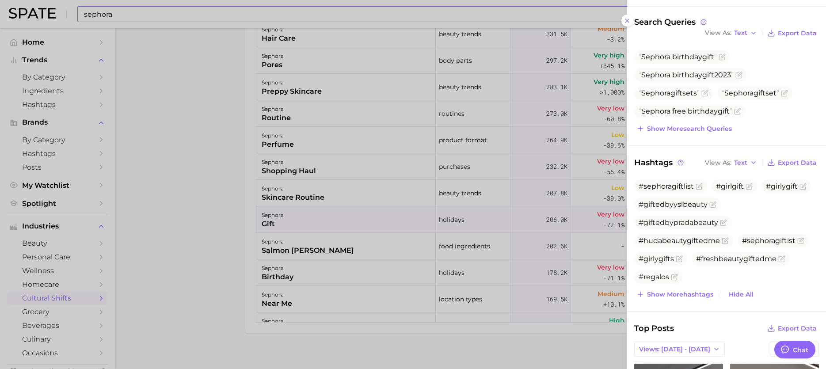
scroll to position [184, 0]
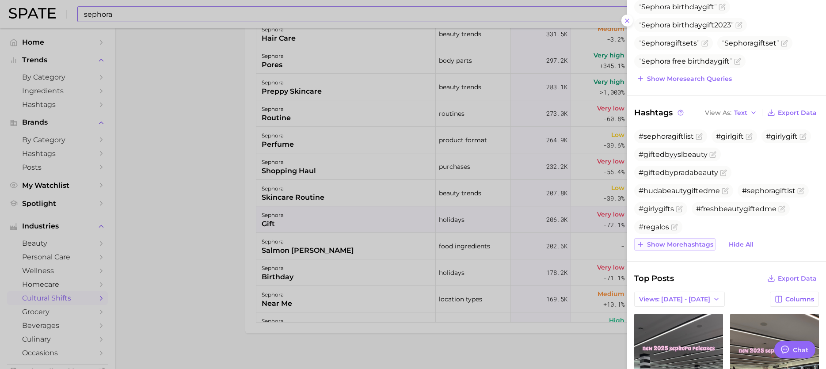
click at [687, 243] on span "Show more hashtags" at bounding box center [680, 245] width 66 height 8
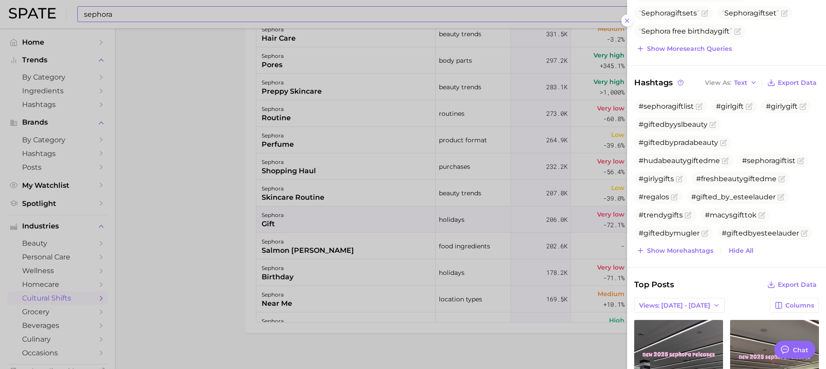
scroll to position [217, 0]
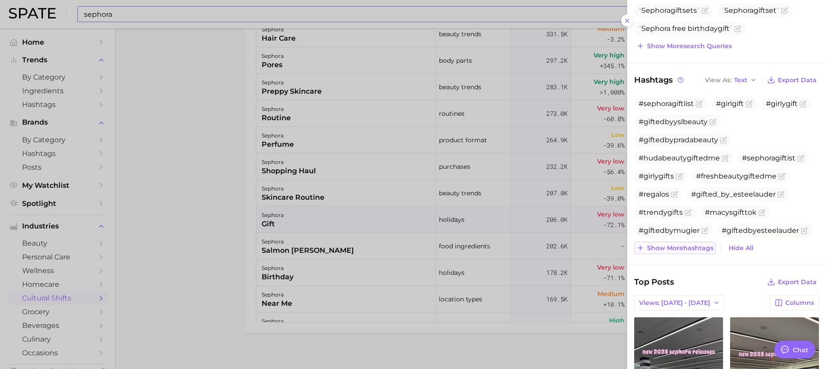
click at [696, 245] on span "Show more hashtags" at bounding box center [680, 249] width 66 height 8
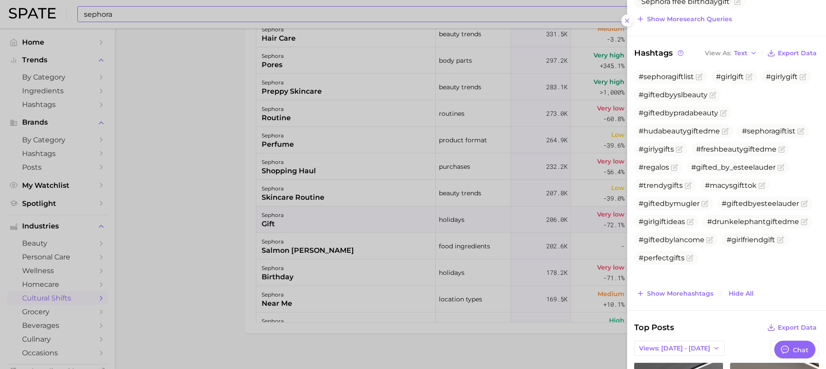
scroll to position [245, 0]
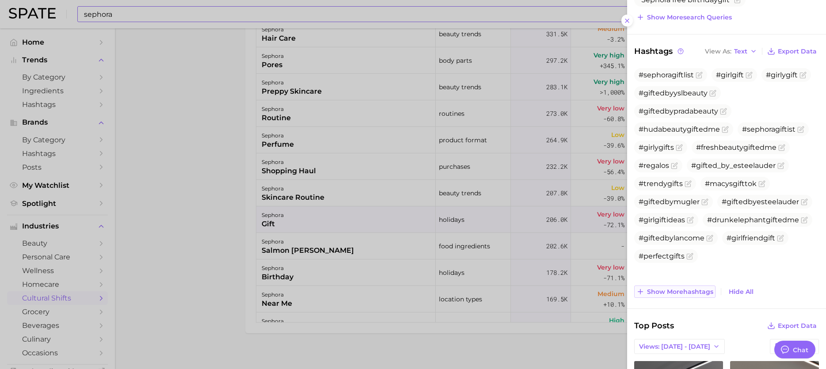
click at [693, 289] on span "Show more hashtags" at bounding box center [680, 292] width 66 height 8
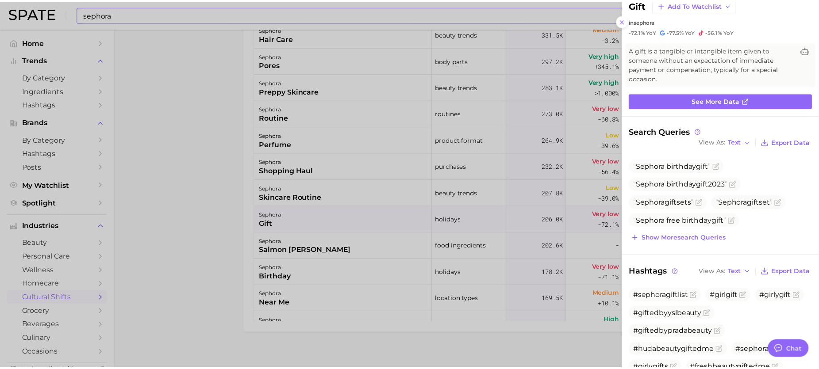
scroll to position [0, 0]
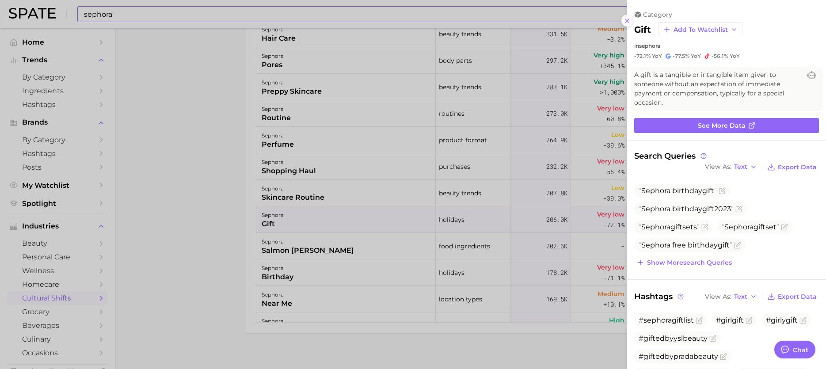
click at [623, 20] on button at bounding box center [628, 21] width 12 height 12
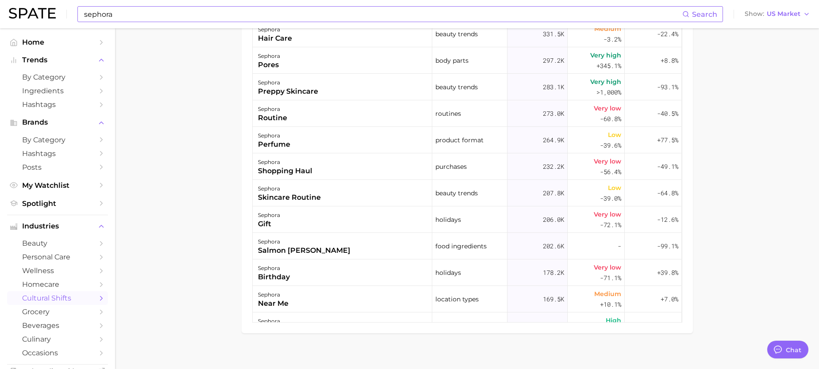
click at [229, 10] on input "sephora" at bounding box center [382, 14] width 599 height 15
type input "s"
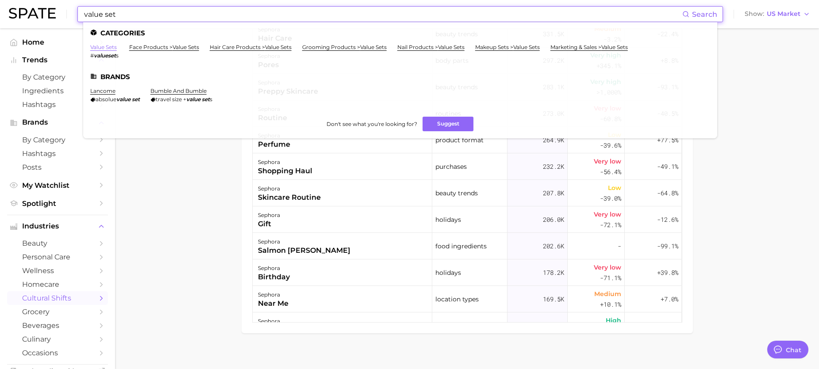
type input "value set"
click at [115, 50] on link "value sets" at bounding box center [103, 47] width 27 height 7
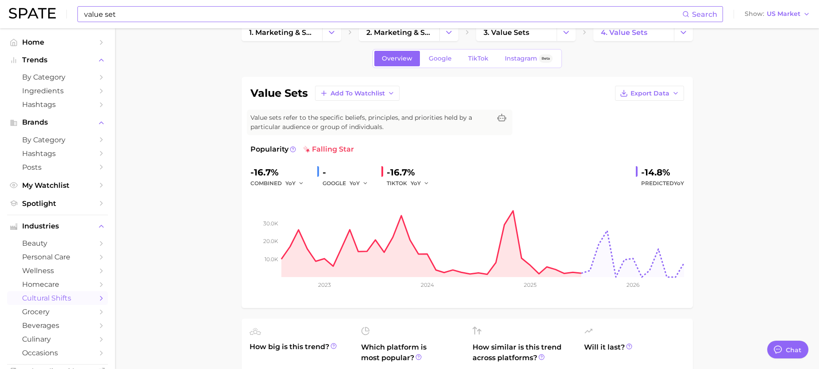
scroll to position [11, 0]
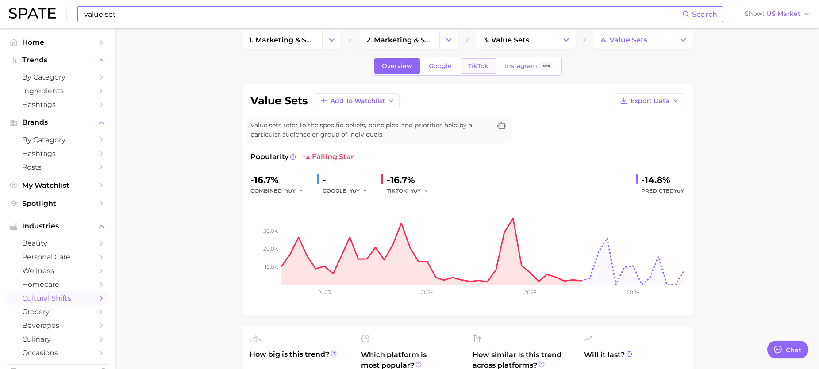
click at [475, 67] on span "TikTok" at bounding box center [478, 66] width 20 height 8
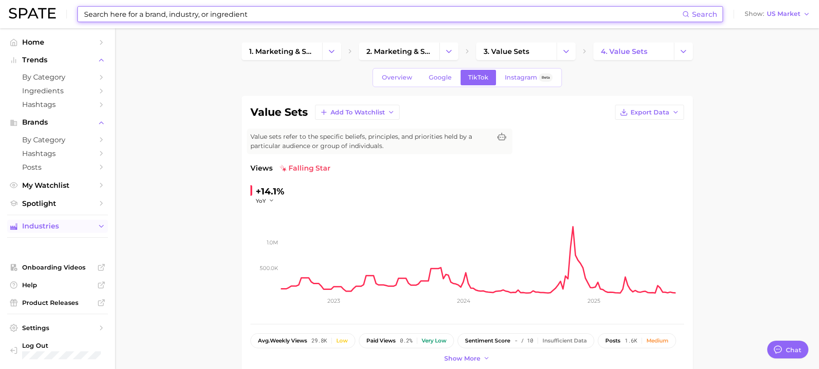
click at [92, 229] on span "Industries" at bounding box center [57, 226] width 71 height 8
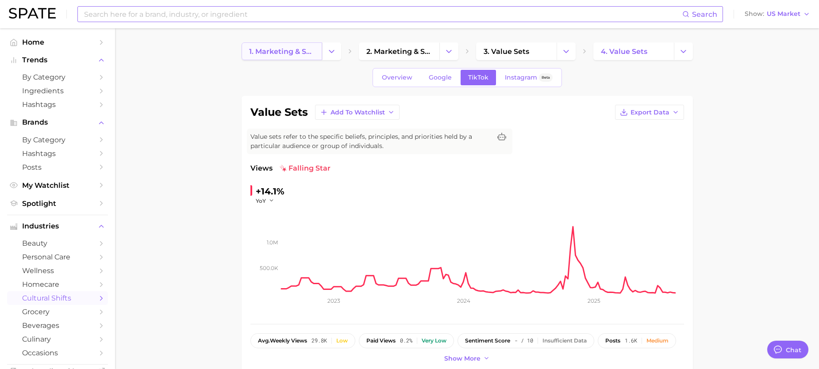
click at [289, 50] on span "1. marketing & sales" at bounding box center [281, 51] width 65 height 8
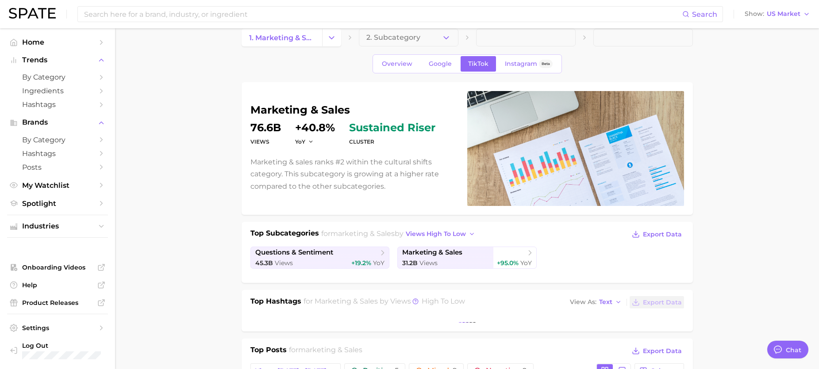
scroll to position [21, 0]
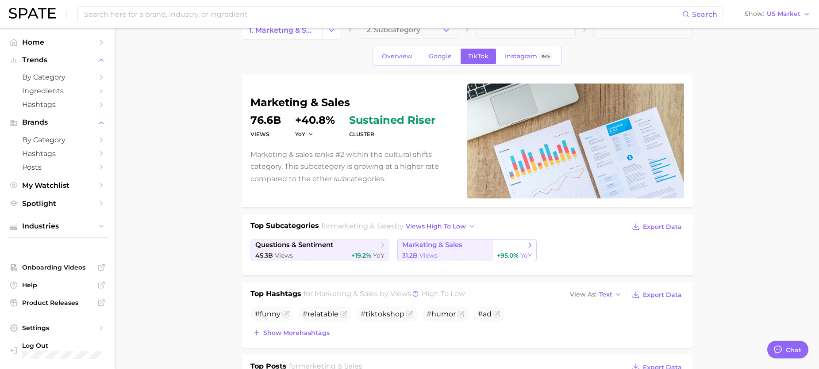
click at [436, 250] on link "marketing & sales 31.2b Views +95.0% YoY" at bounding box center [466, 250] width 139 height 22
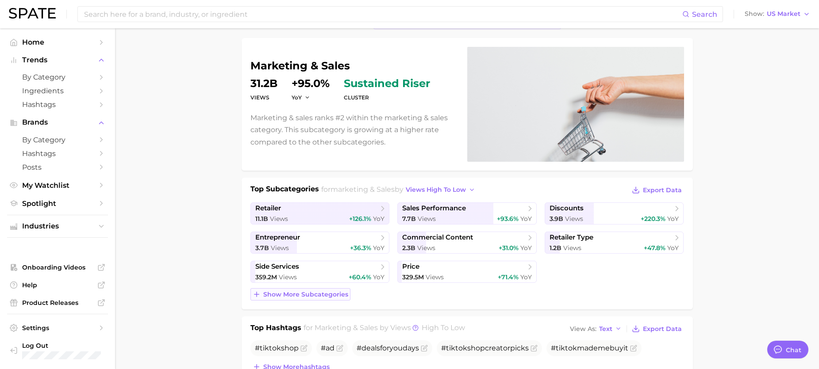
click at [310, 295] on span "Show more subcategories" at bounding box center [305, 295] width 85 height 8
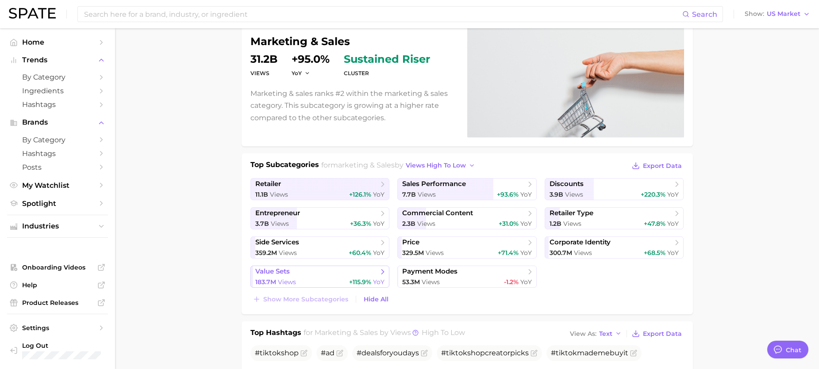
click at [329, 283] on div "183.7m Views +115.9% YoY" at bounding box center [320, 282] width 130 height 8
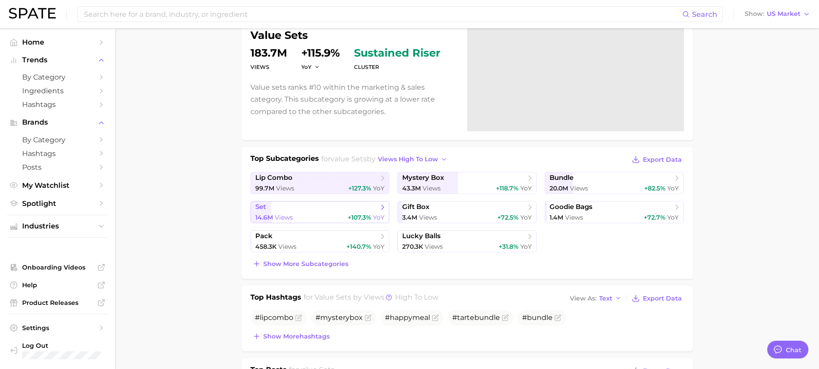
click at [344, 210] on span "set" at bounding box center [316, 207] width 123 height 9
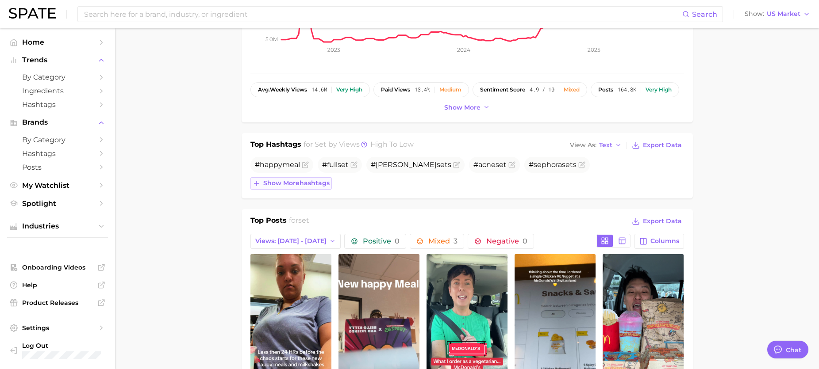
click at [304, 187] on span "Show more hashtags" at bounding box center [296, 184] width 66 height 8
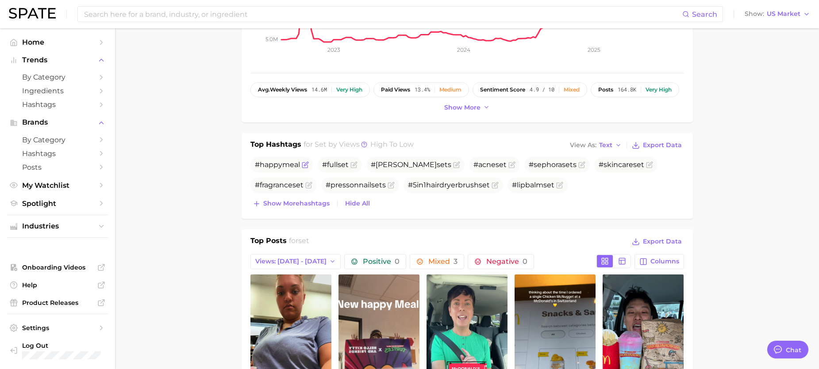
click at [304, 166] on icon "Flag as miscategorized or irrelevant" at bounding box center [306, 164] width 4 height 4
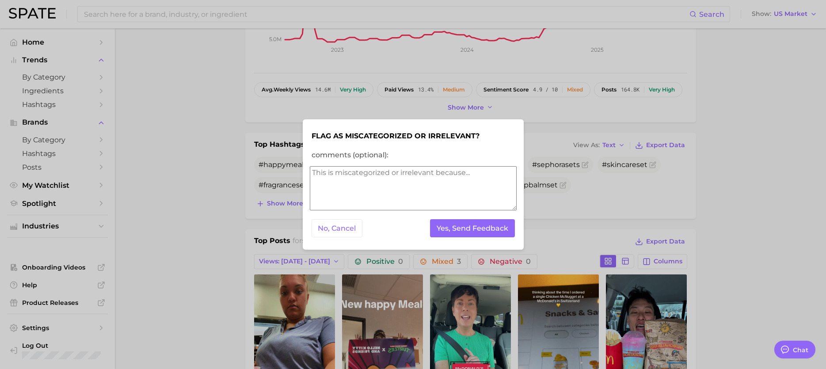
type textarea "T"
type textarea "H"
type textarea "Happy meal isnt relevant here"
click at [480, 231] on button "Yes, Send Feedback" at bounding box center [472, 228] width 85 height 18
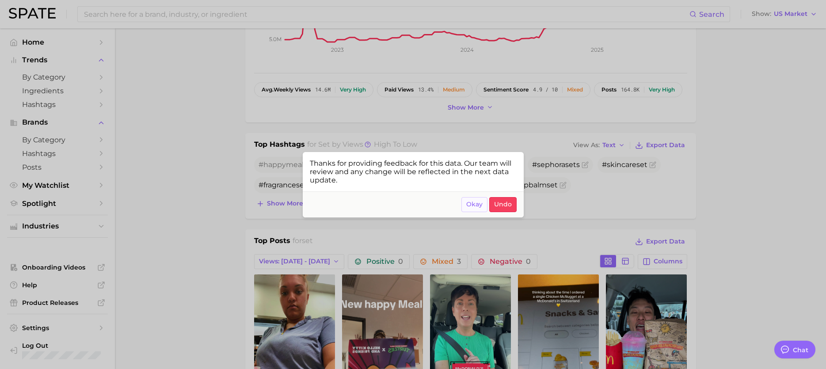
click at [477, 207] on span "Okay" at bounding box center [475, 205] width 16 height 8
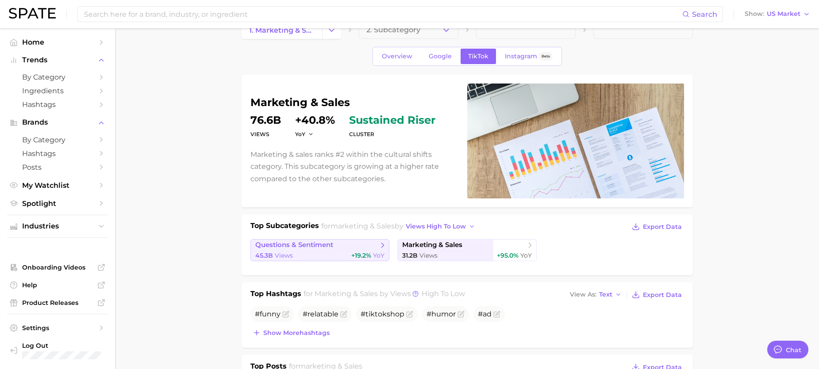
click at [322, 255] on div "45.3b Views +19.2% YoY" at bounding box center [320, 256] width 130 height 8
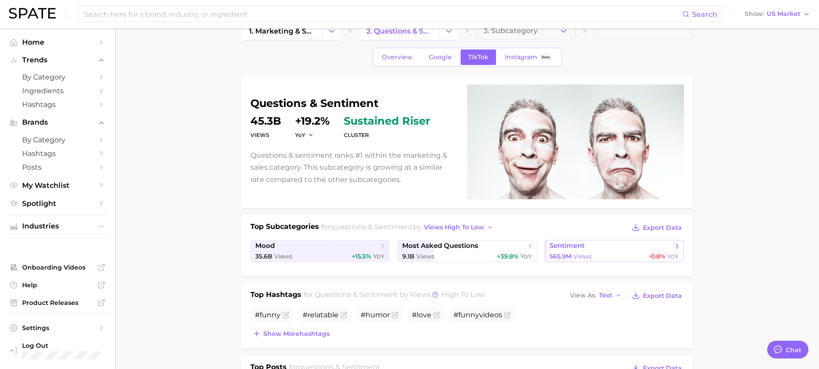
click at [579, 260] on link "sentiment 565.9m Views -0.8% YoY" at bounding box center [613, 251] width 139 height 22
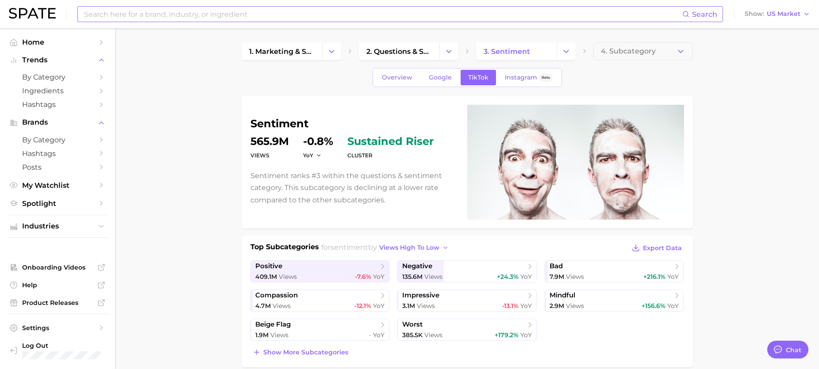
click at [139, 18] on input at bounding box center [382, 14] width 599 height 15
type input "u"
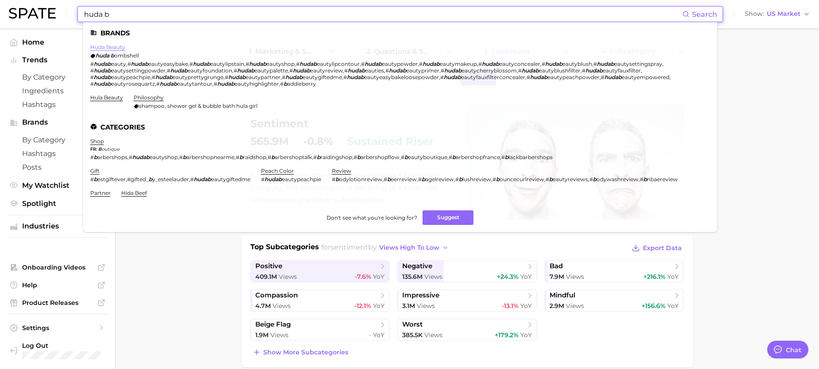
type input "huda b"
click at [113, 47] on link "huda beauty" at bounding box center [107, 47] width 35 height 7
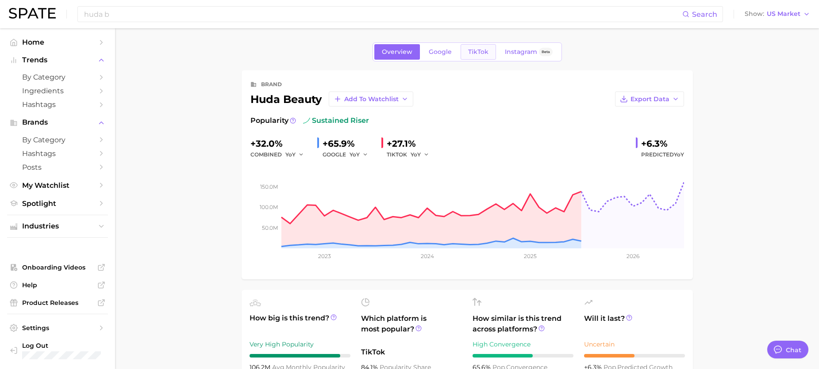
click at [485, 57] on link "TikTok" at bounding box center [477, 51] width 35 height 15
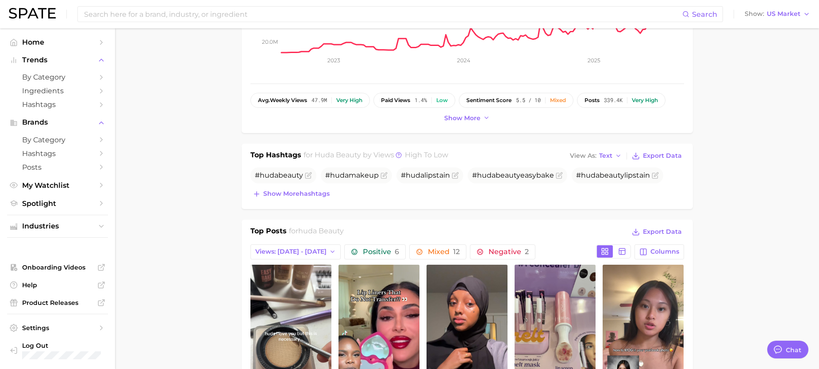
scroll to position [385, 0]
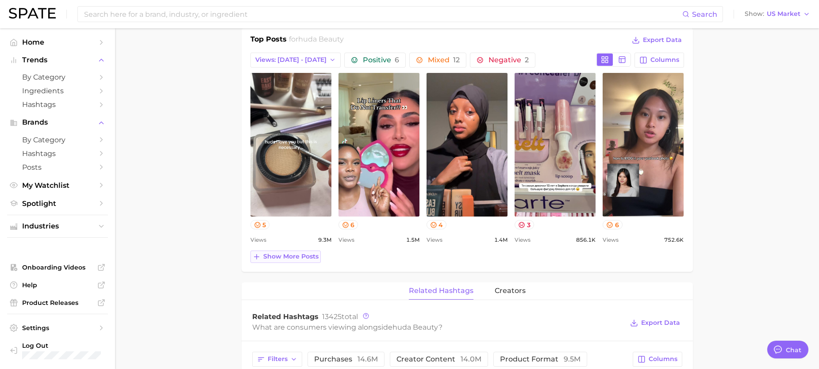
click at [299, 252] on button "Show more posts" at bounding box center [285, 257] width 70 height 12
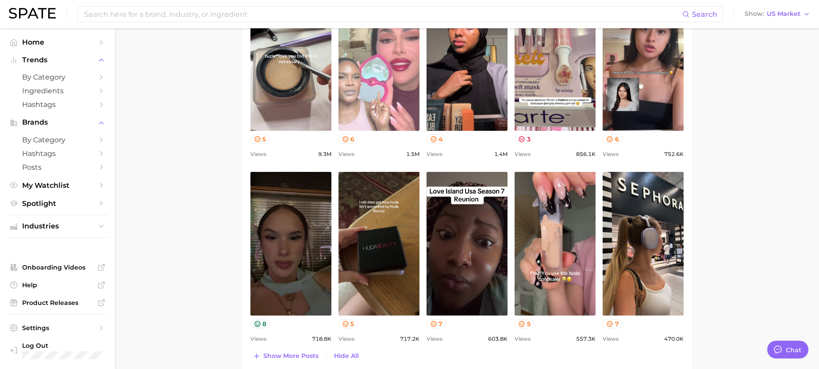
scroll to position [375, 0]
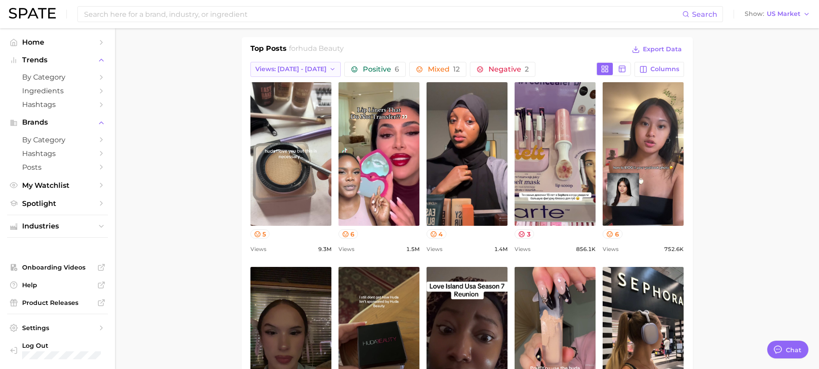
click at [299, 73] on span "Views: [DATE] - [DATE]" at bounding box center [290, 69] width 71 height 8
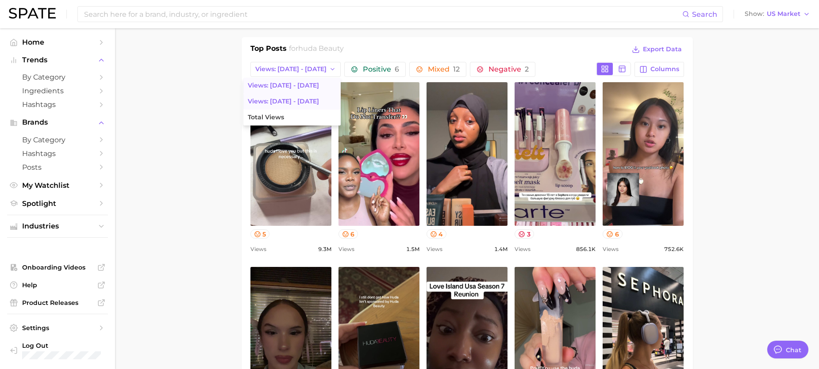
click at [301, 100] on button "Views: [DATE] - [DATE]" at bounding box center [291, 102] width 97 height 16
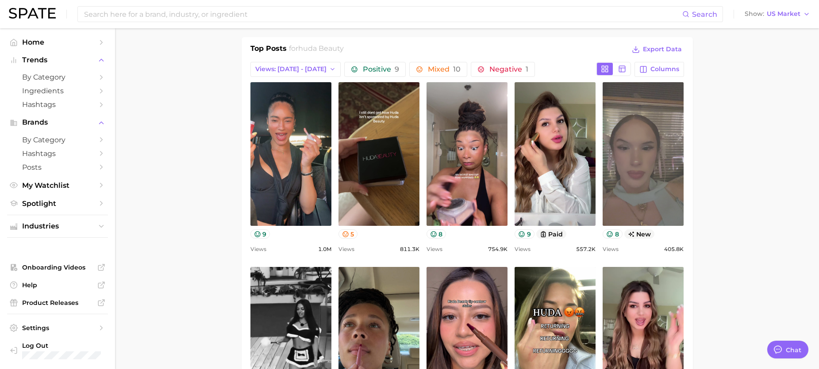
scroll to position [0, 0]
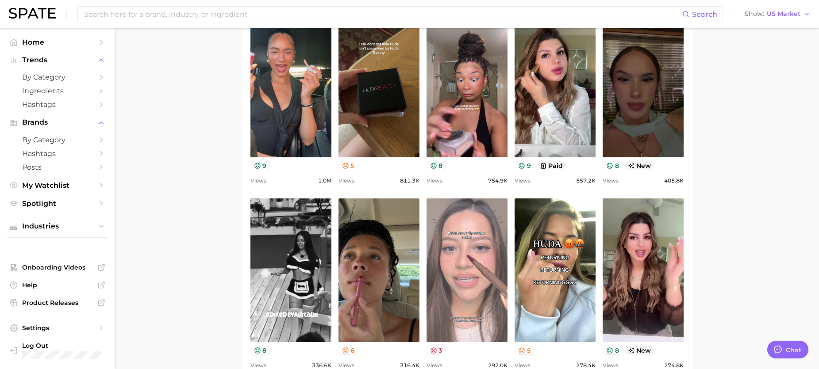
click at [459, 257] on link "view post on TikTok" at bounding box center [466, 271] width 81 height 144
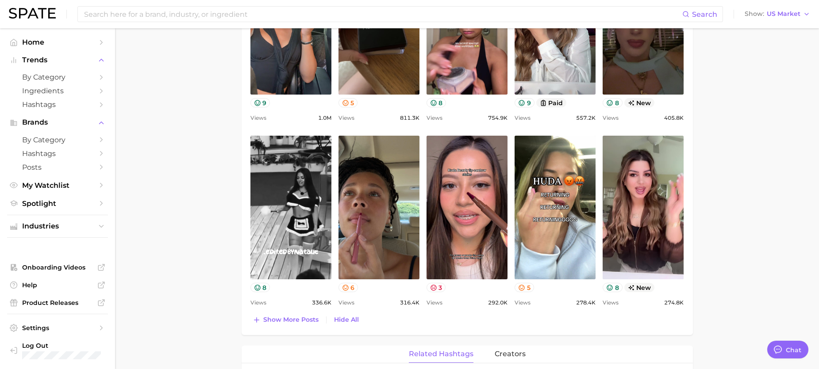
scroll to position [518, 0]
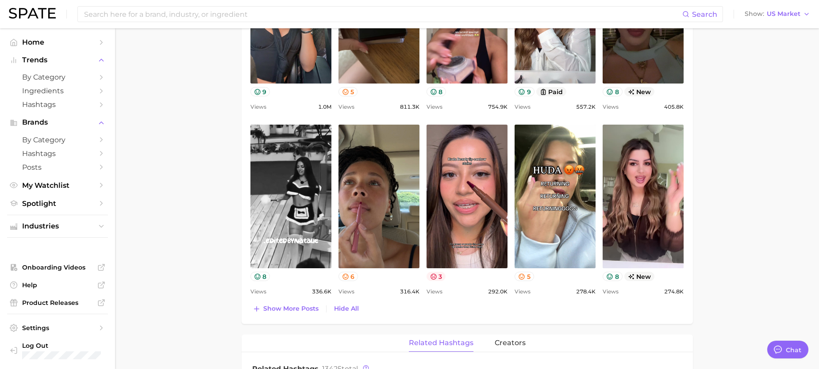
click at [434, 279] on icon at bounding box center [433, 276] width 7 height 7
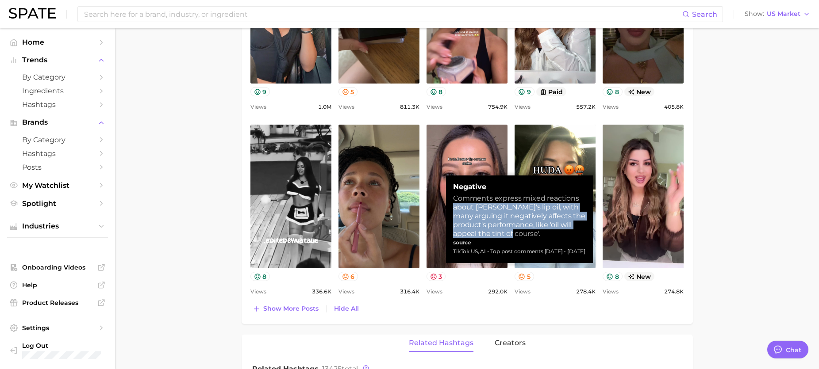
drag, startPoint x: 547, startPoint y: 237, endPoint x: 446, endPoint y: 207, distance: 106.1
click at [446, 207] on div "Negative Comments express mixed reactions about [PERSON_NAME]'s lip oil, with m…" at bounding box center [519, 220] width 147 height 88
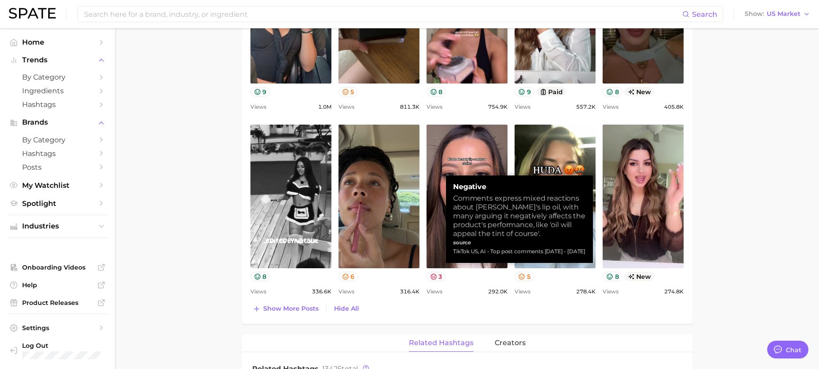
click at [742, 197] on main "Overview Google TikTok Instagram Beta brand huda beauty Add to Watchlist Export…" at bounding box center [467, 191] width 704 height 1362
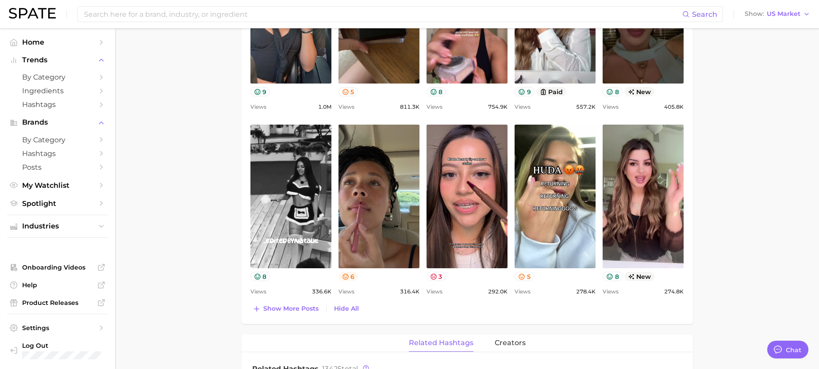
click at [351, 279] on button "6" at bounding box center [348, 276] width 20 height 9
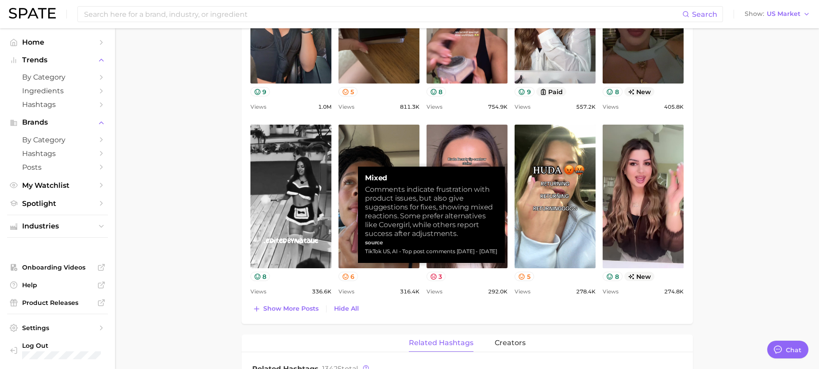
click at [773, 199] on main "Overview Google TikTok Instagram Beta brand huda beauty Add to Watchlist Export…" at bounding box center [467, 191] width 704 height 1362
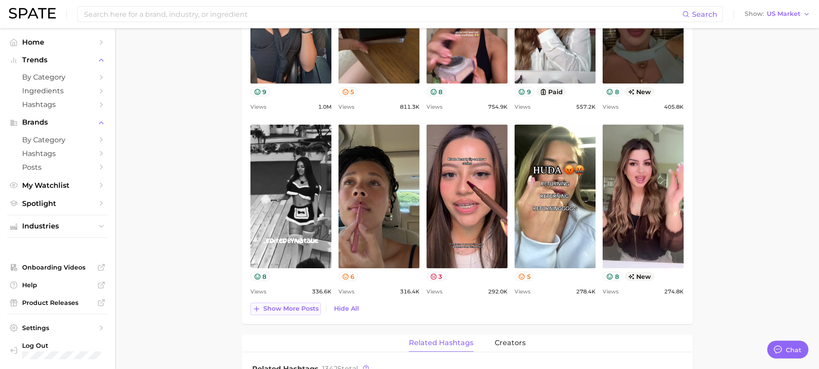
click at [304, 306] on span "Show more posts" at bounding box center [290, 309] width 55 height 8
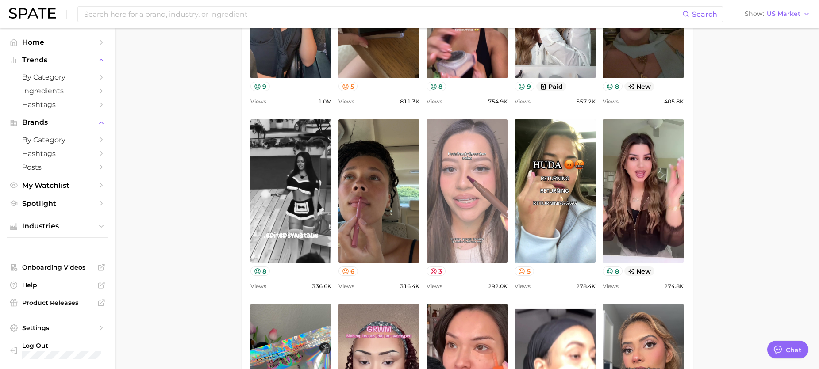
scroll to position [0, 0]
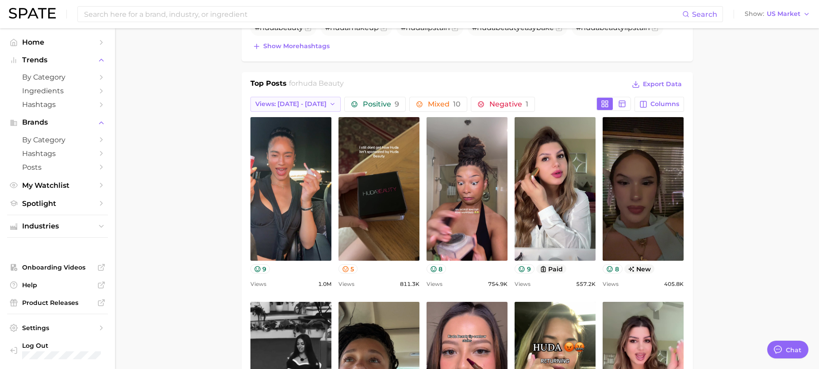
click at [292, 101] on span "Views: [DATE] - [DATE]" at bounding box center [290, 104] width 71 height 8
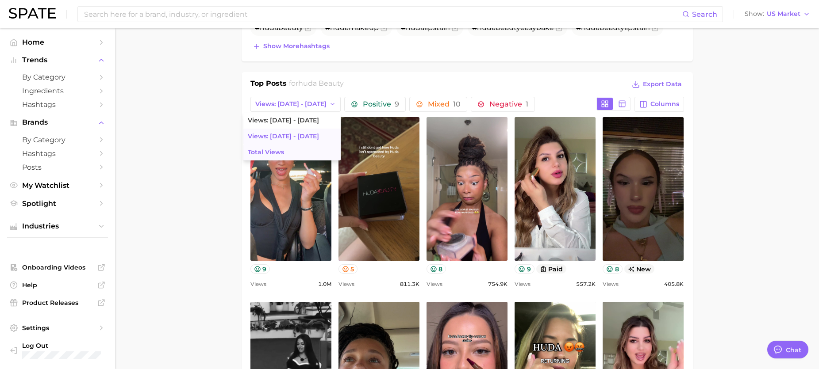
click at [284, 151] on button "Total Views" at bounding box center [291, 153] width 97 height 16
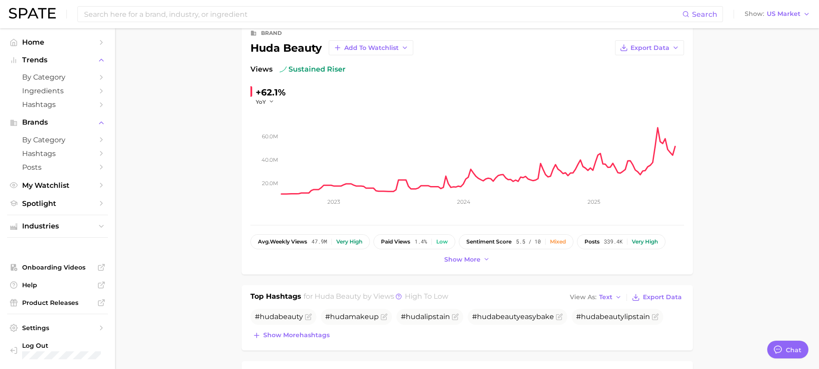
scroll to position [48, 0]
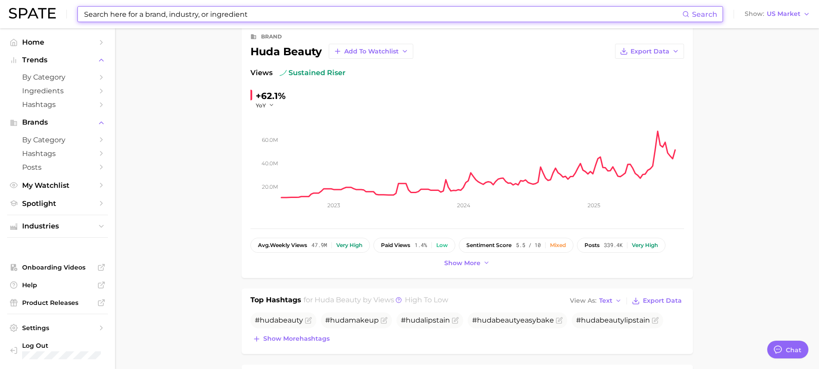
click at [160, 13] on input at bounding box center [382, 14] width 599 height 15
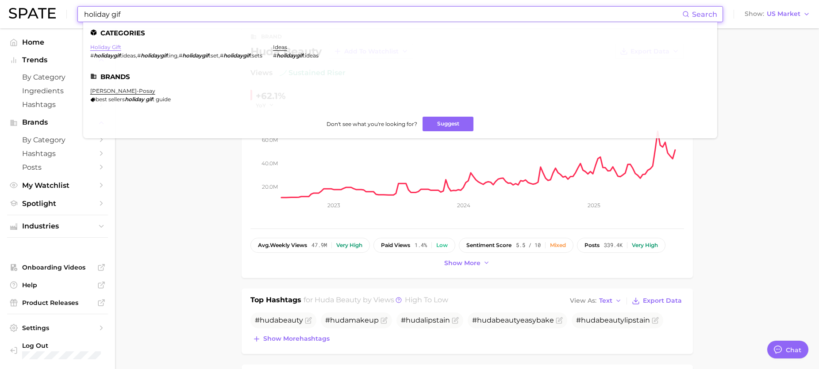
type input "holiday gif"
click at [115, 46] on link "holiday gift" at bounding box center [105, 47] width 31 height 7
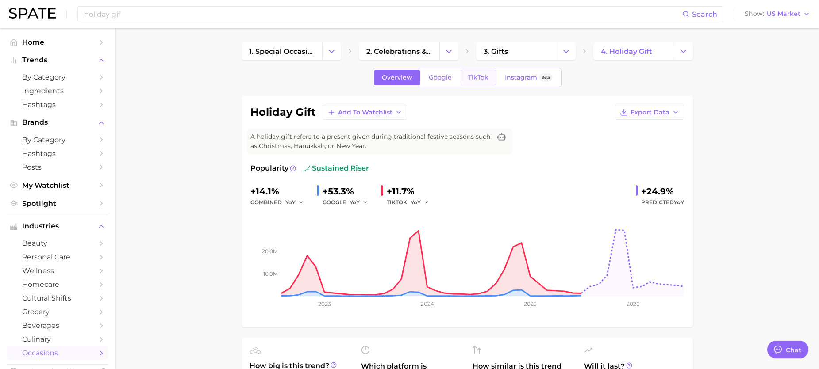
click at [481, 78] on span "TikTok" at bounding box center [478, 78] width 20 height 8
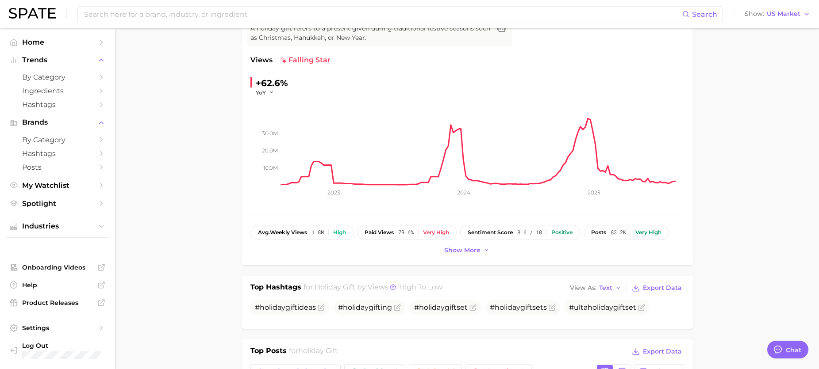
scroll to position [289, 0]
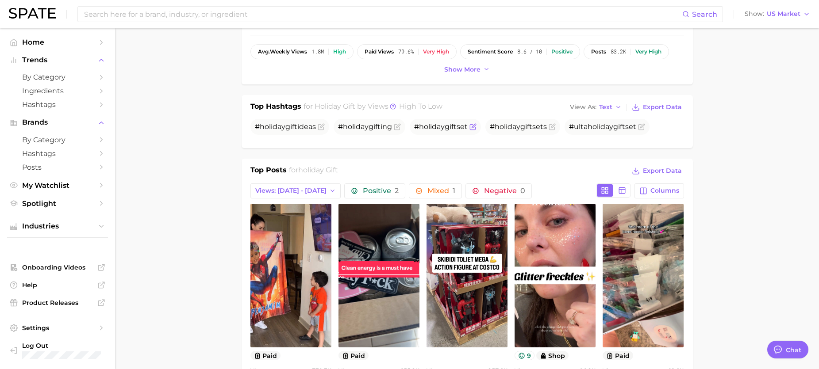
click at [443, 128] on span "holiday" at bounding box center [432, 126] width 26 height 8
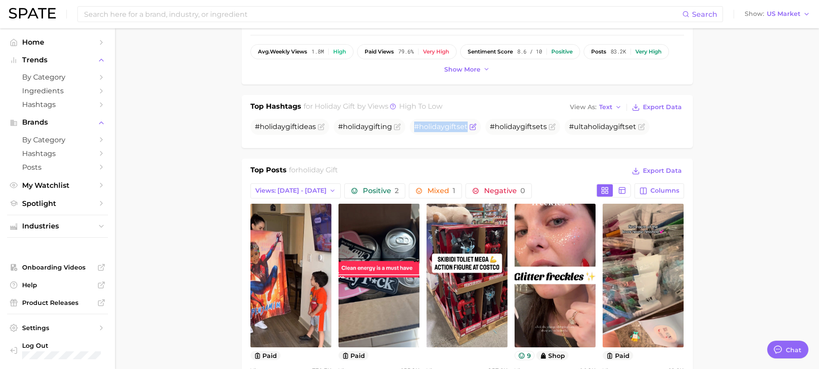
click at [443, 126] on span "holiday" at bounding box center [432, 126] width 26 height 8
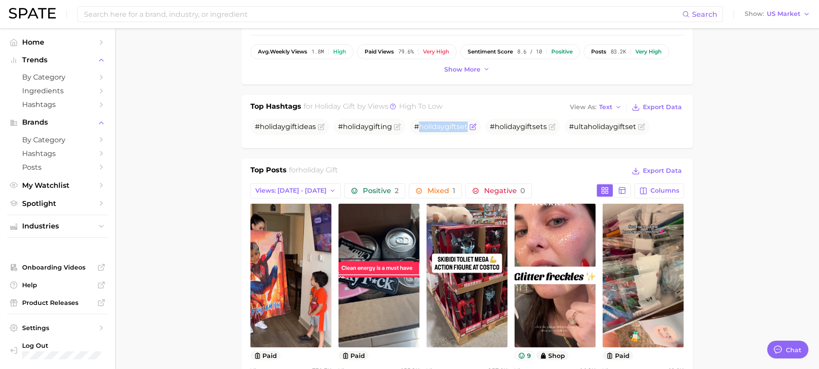
click at [443, 126] on span "holiday" at bounding box center [432, 126] width 26 height 8
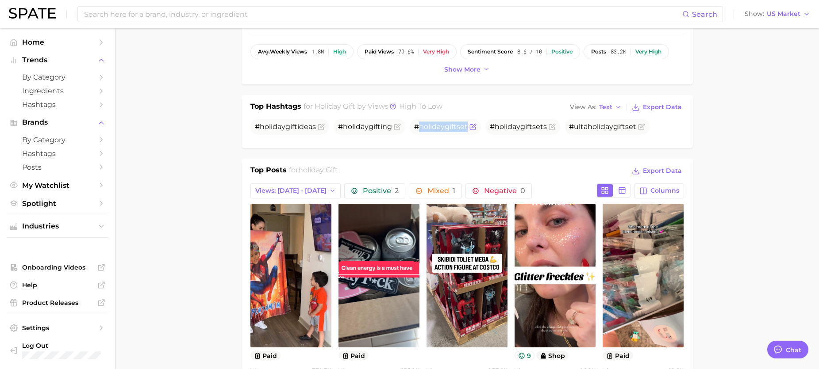
click at [443, 126] on span "holiday" at bounding box center [432, 126] width 26 height 8
click at [352, 126] on span "holiday" at bounding box center [356, 126] width 26 height 8
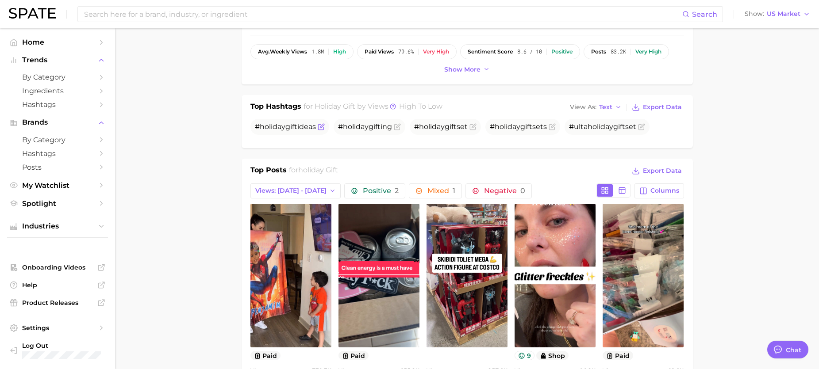
click at [274, 128] on span "holiday" at bounding box center [273, 126] width 26 height 8
click at [506, 128] on span "holiday" at bounding box center [507, 126] width 26 height 8
click at [587, 127] on span "holiday" at bounding box center [600, 126] width 26 height 8
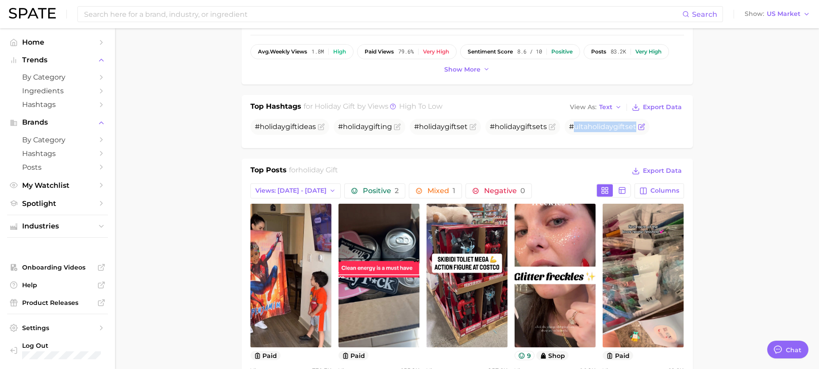
click at [587, 127] on span "holiday" at bounding box center [600, 126] width 26 height 8
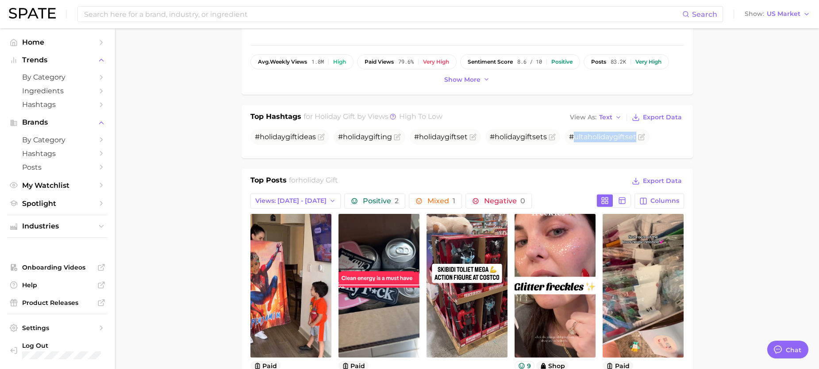
scroll to position [114, 0]
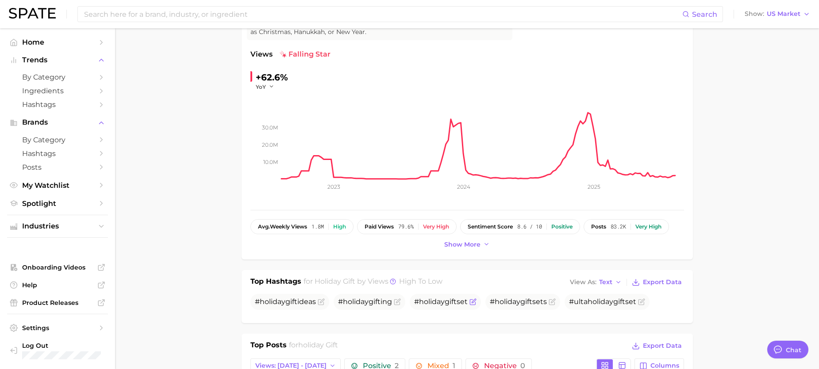
click at [446, 305] on span "gift" at bounding box center [450, 302] width 12 height 8
click at [478, 248] on span "Show more" at bounding box center [462, 245] width 36 height 8
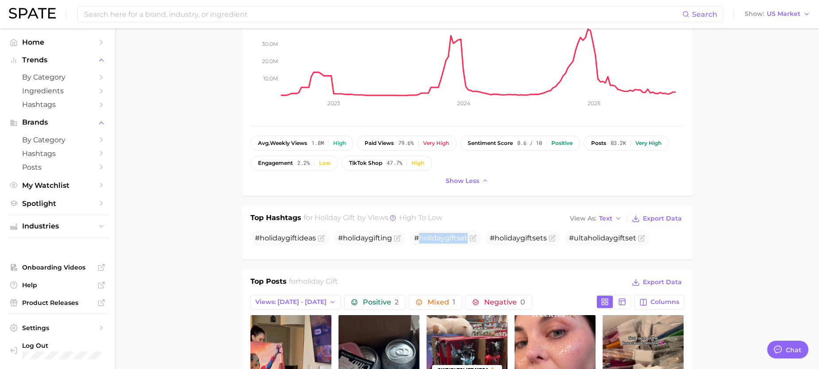
scroll to position [202, 0]
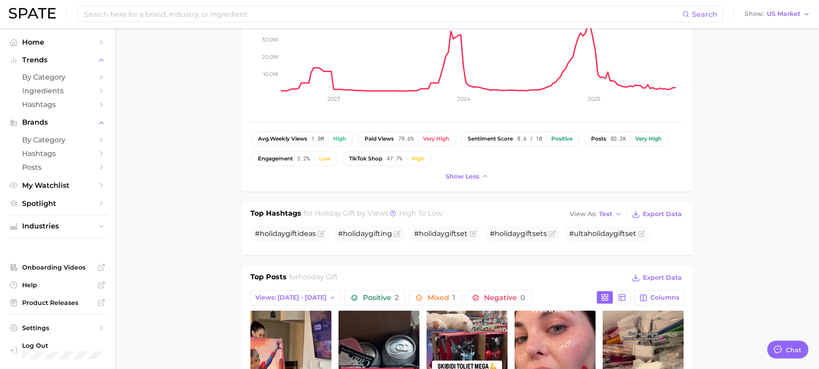
click at [512, 214] on div "Top Hashtags for holiday gift by Views high to low View As Text Export Data" at bounding box center [466, 214] width 433 height 12
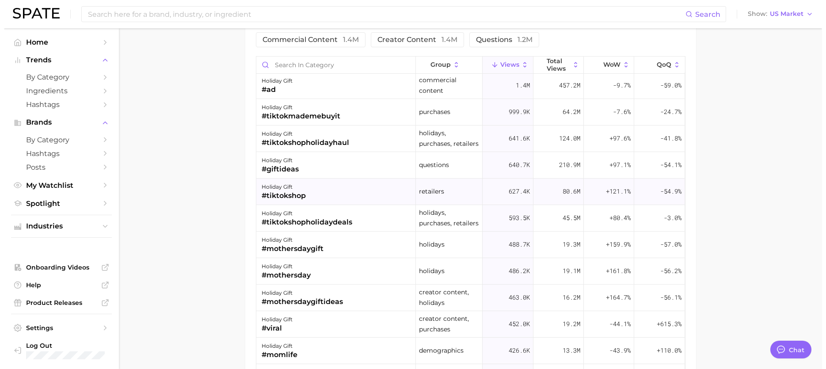
scroll to position [2, 0]
click at [353, 139] on div "holiday gift #tiktokshopholidayhaul" at bounding box center [332, 138] width 160 height 27
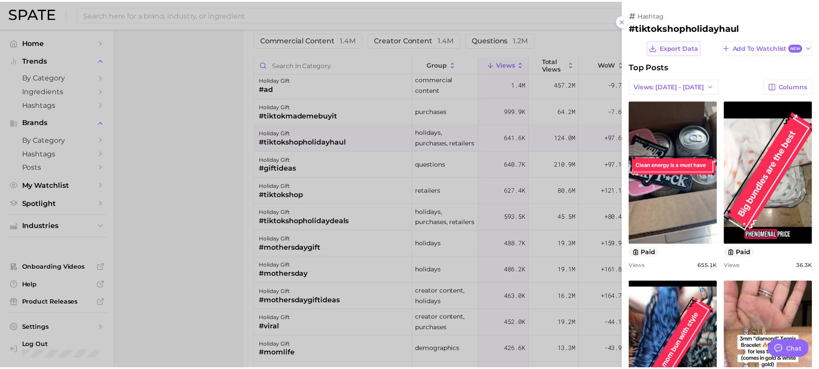
scroll to position [0, 0]
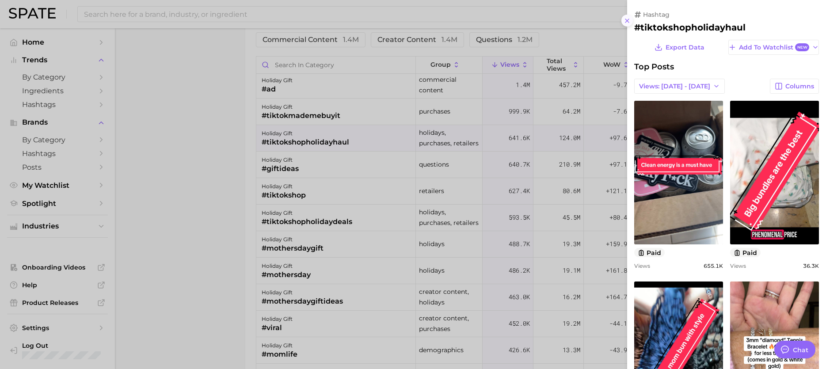
click at [627, 22] on icon at bounding box center [627, 20] width 7 height 7
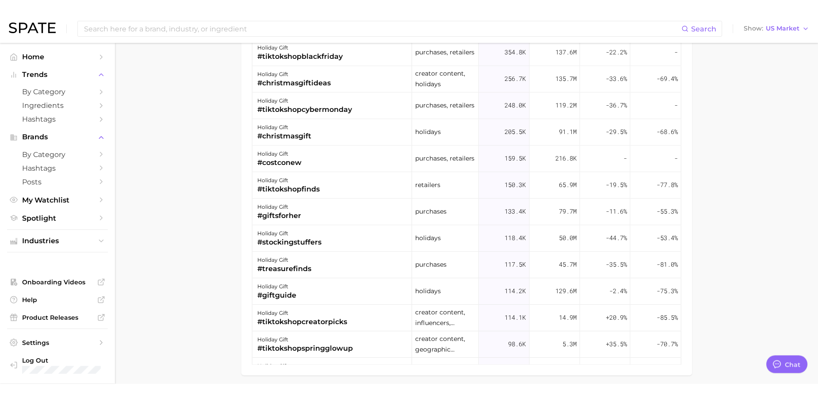
scroll to position [372, 0]
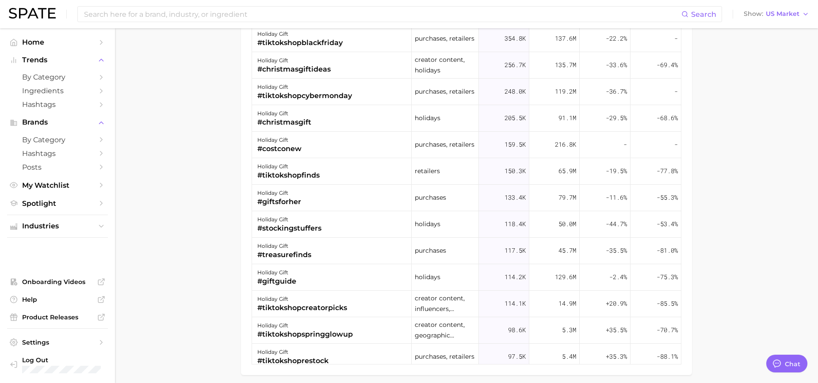
type textarea "x"
